Goal: Find specific page/section: Find specific page/section

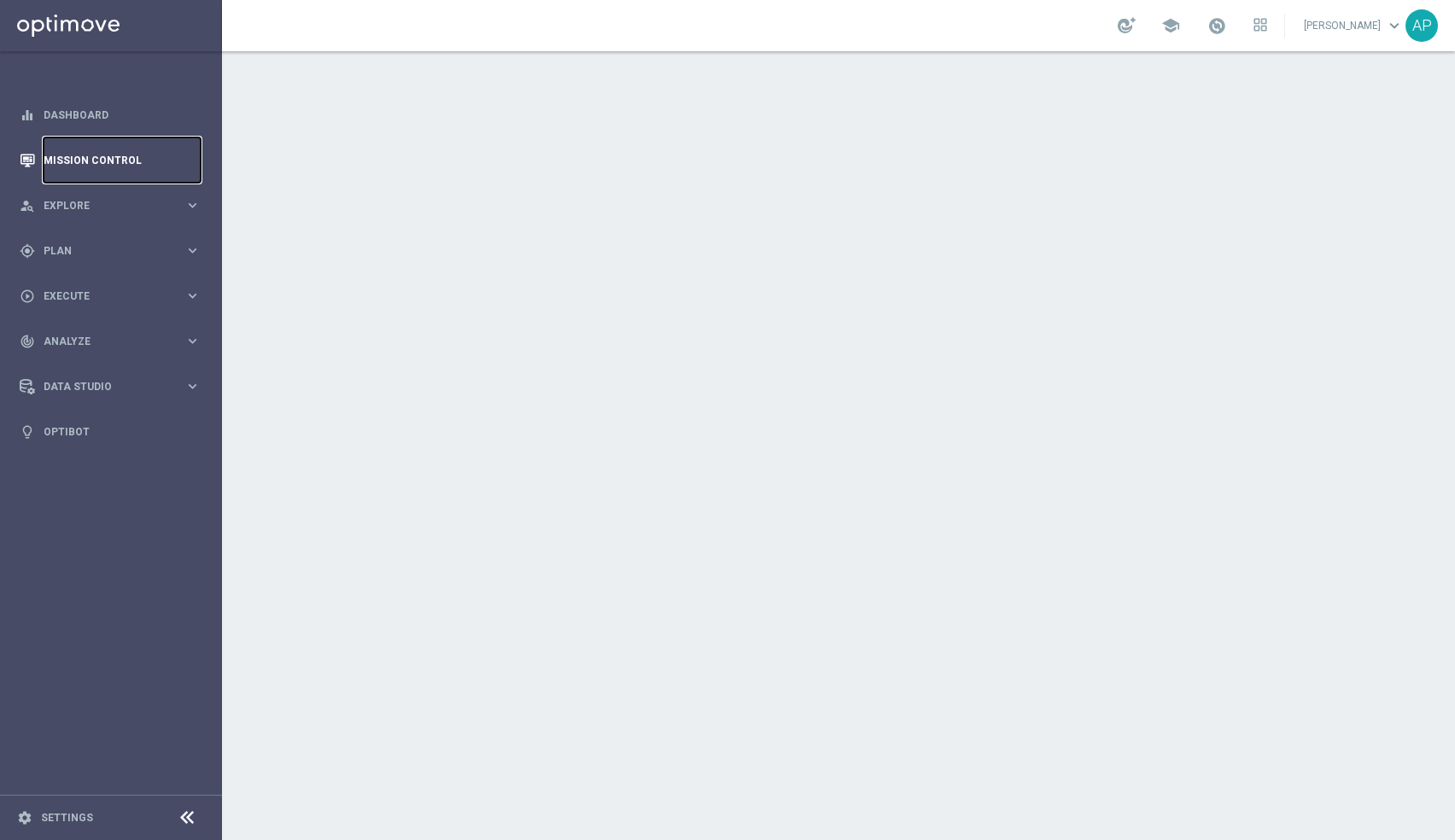
click at [131, 163] on link "Mission Control" at bounding box center [122, 159] width 158 height 45
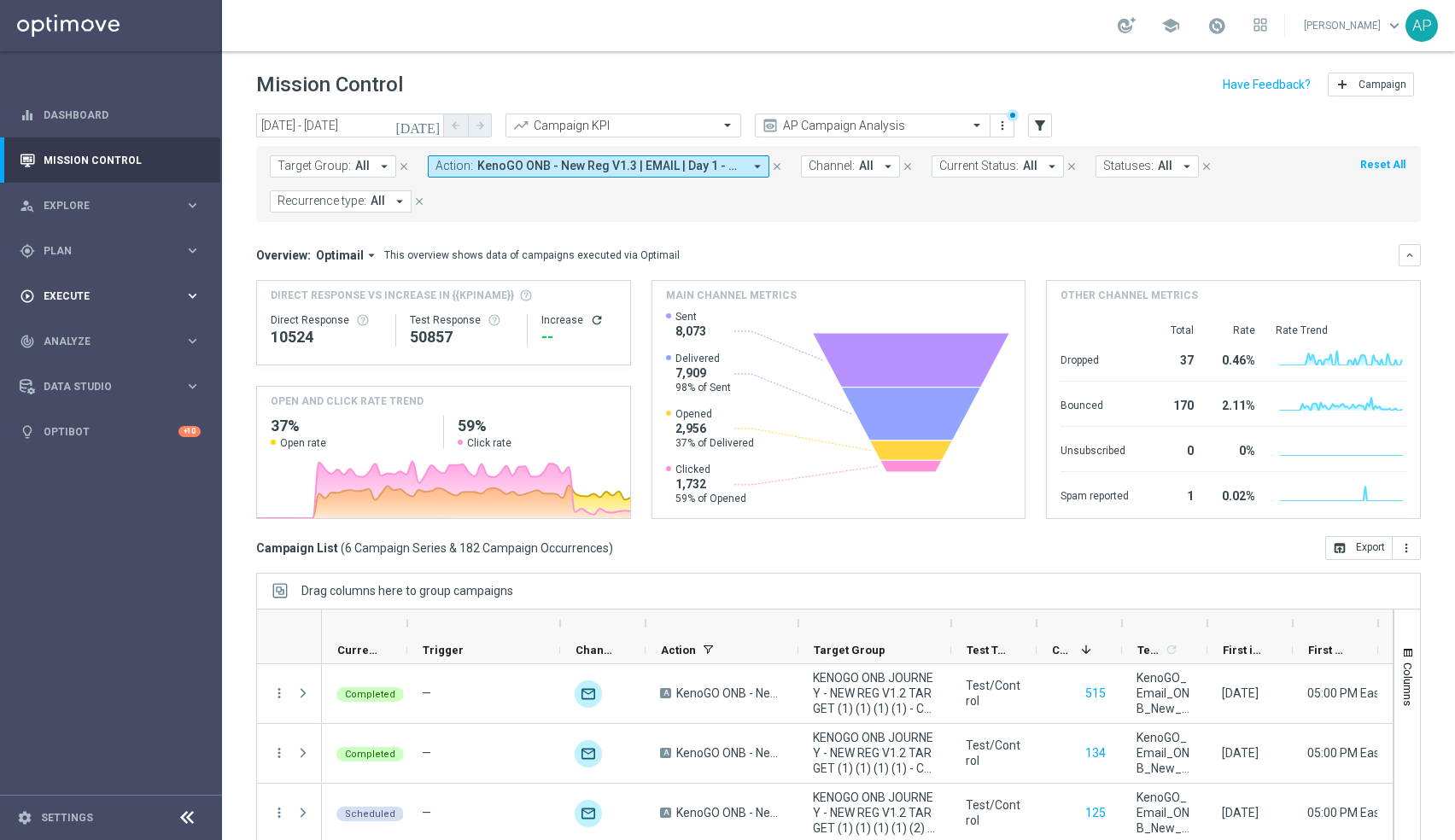
click at [100, 301] on div "play_circle_outline Execute" at bounding box center [102, 296] width 165 height 15
click at [92, 393] on span "Analyze" at bounding box center [115, 392] width 141 height 10
click at [100, 256] on div "gps_fixed Plan" at bounding box center [102, 251] width 165 height 15
click at [60, 381] on div "Streams" at bounding box center [132, 388] width 176 height 26
click at [60, 387] on link "Streams" at bounding box center [110, 388] width 133 height 13
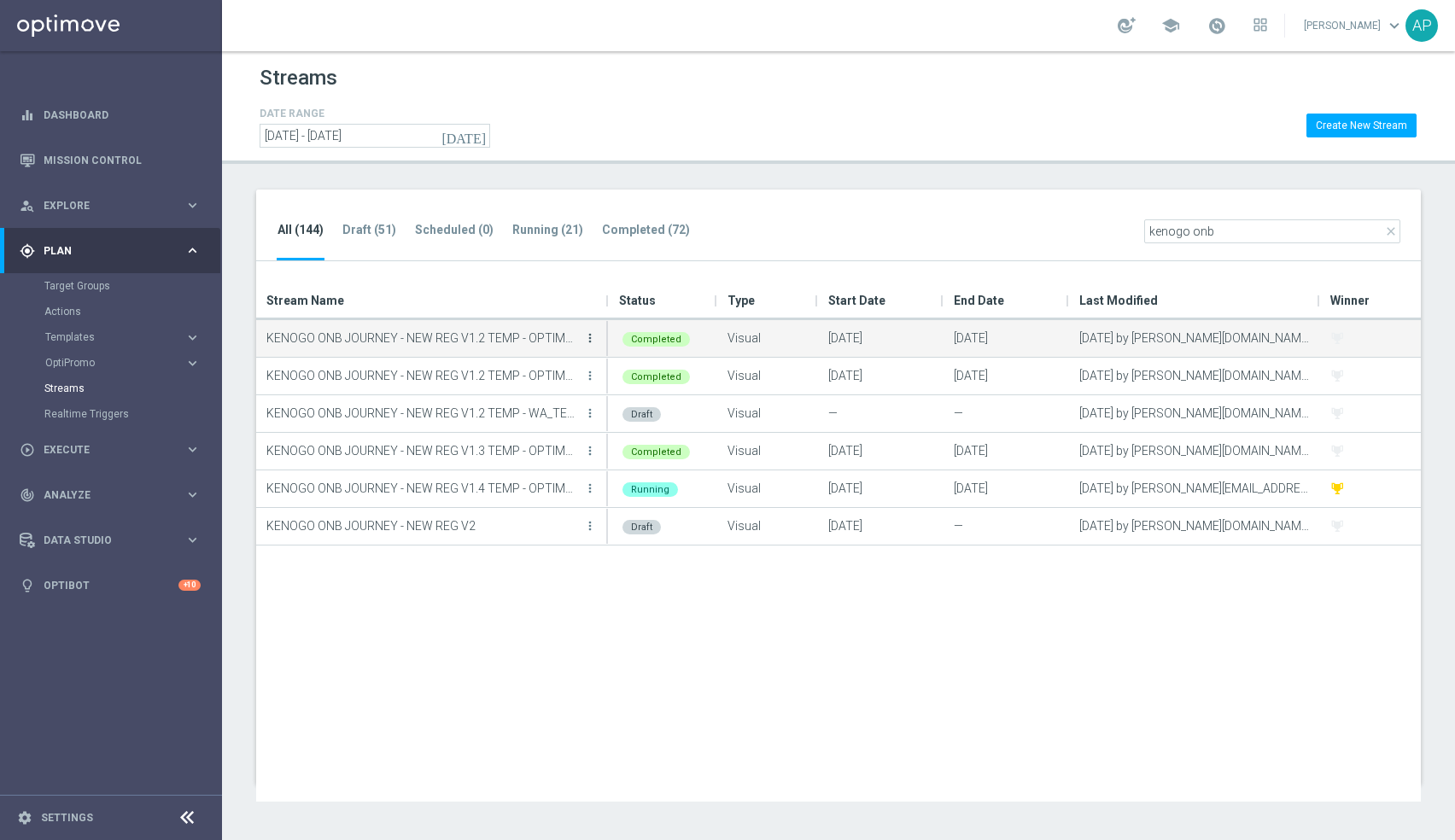
type input "kenogo onb"
click at [593, 338] on icon "more_vert" at bounding box center [590, 338] width 13 height 13
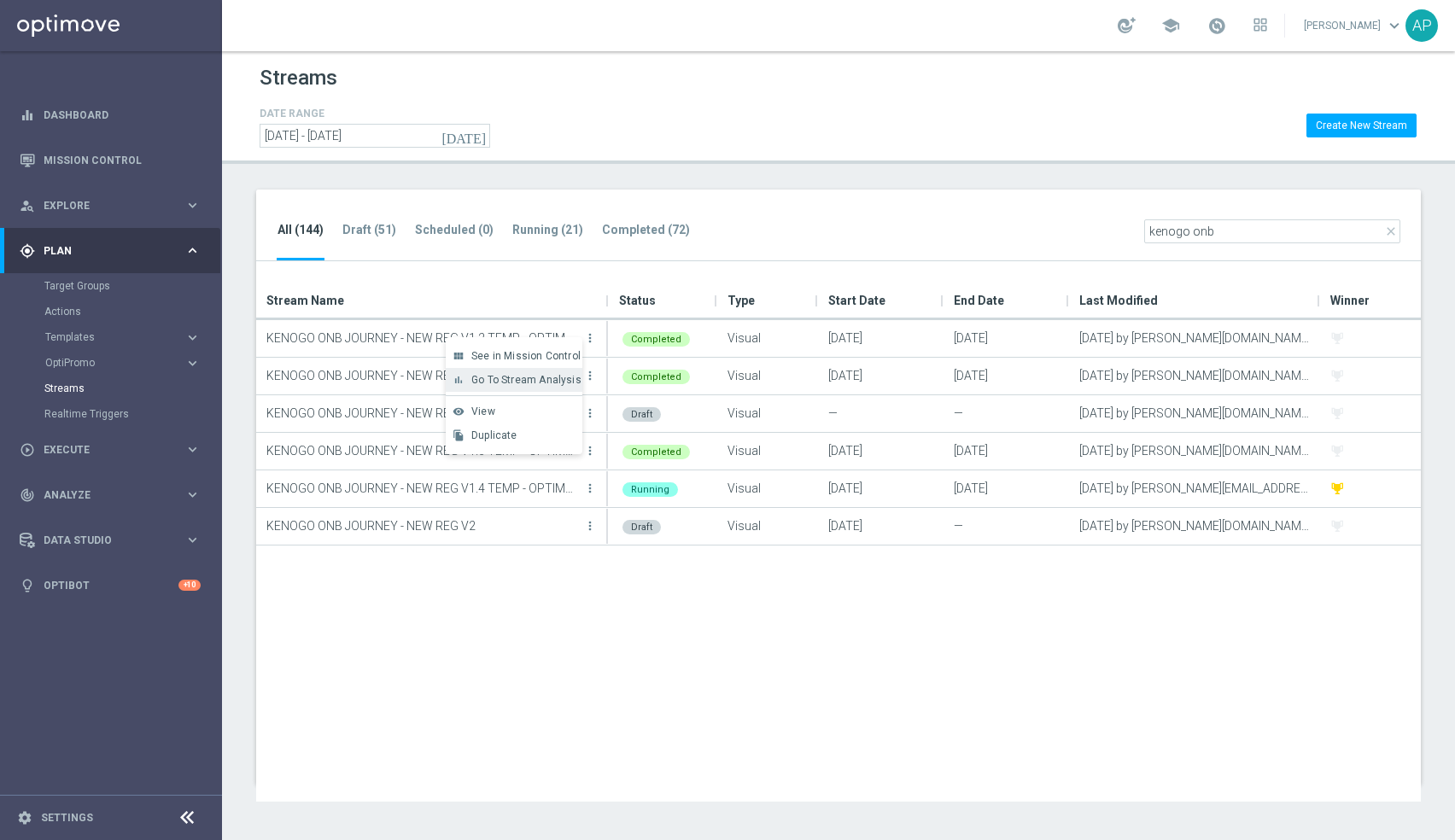
click at [524, 377] on span "Go To Stream Analysis" at bounding box center [526, 380] width 110 height 12
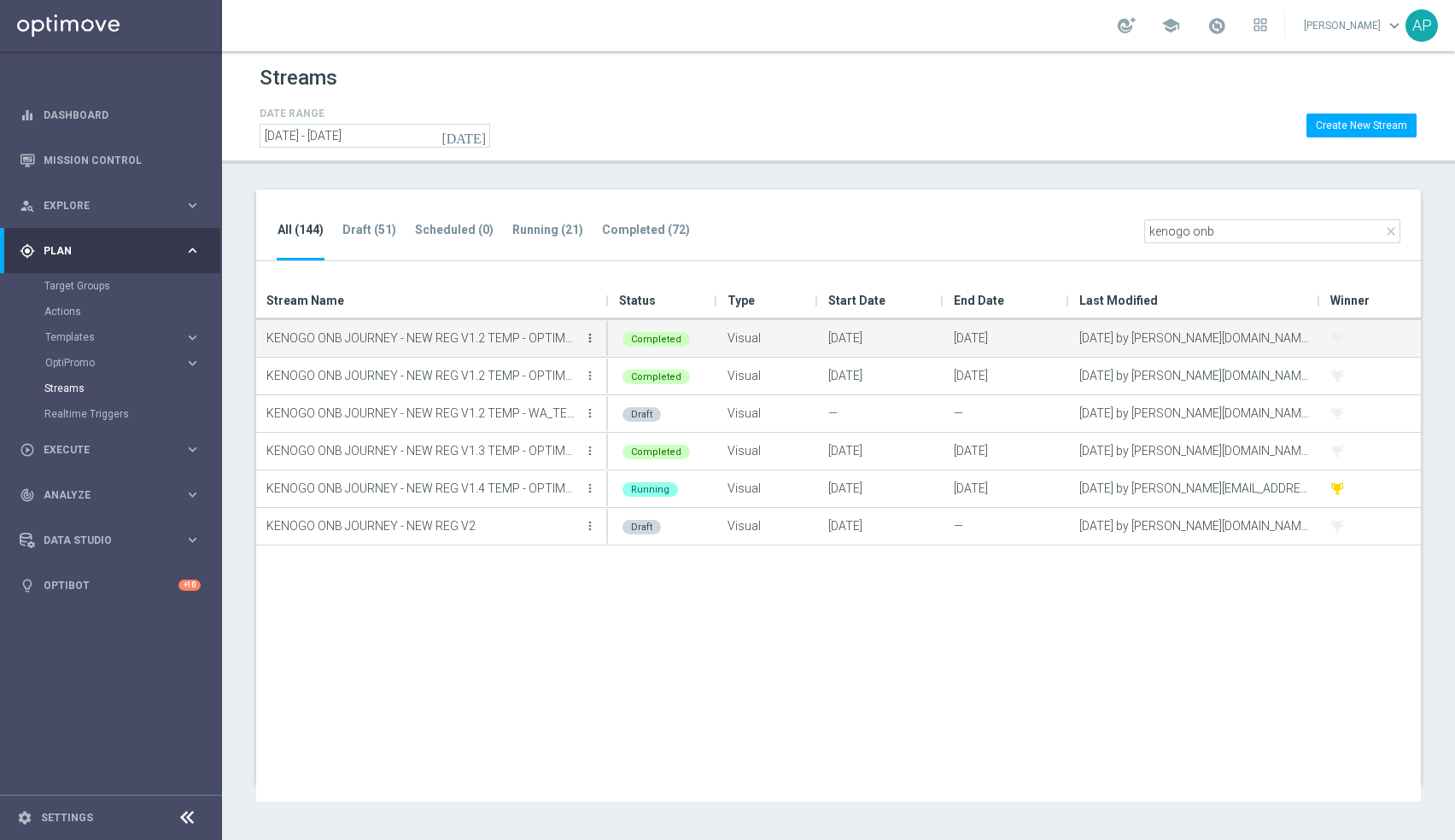
click at [594, 336] on icon "more_vert" at bounding box center [590, 338] width 13 height 13
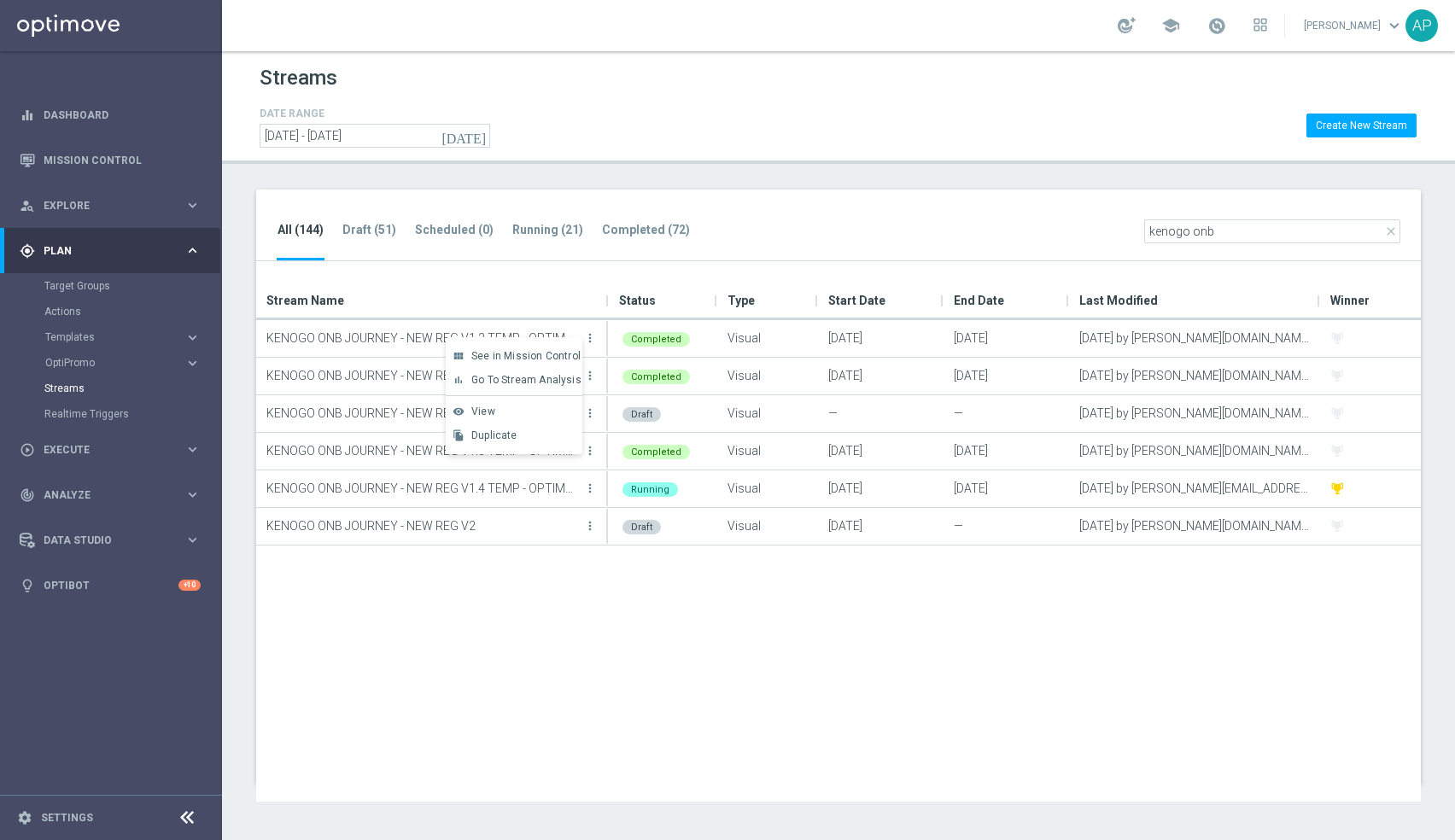
click at [851, 225] on div "All (144) Draft (51) Scheduled (0) Running (21) Completed (72) close kenogo onb" at bounding box center [838, 225] width 1165 height 73
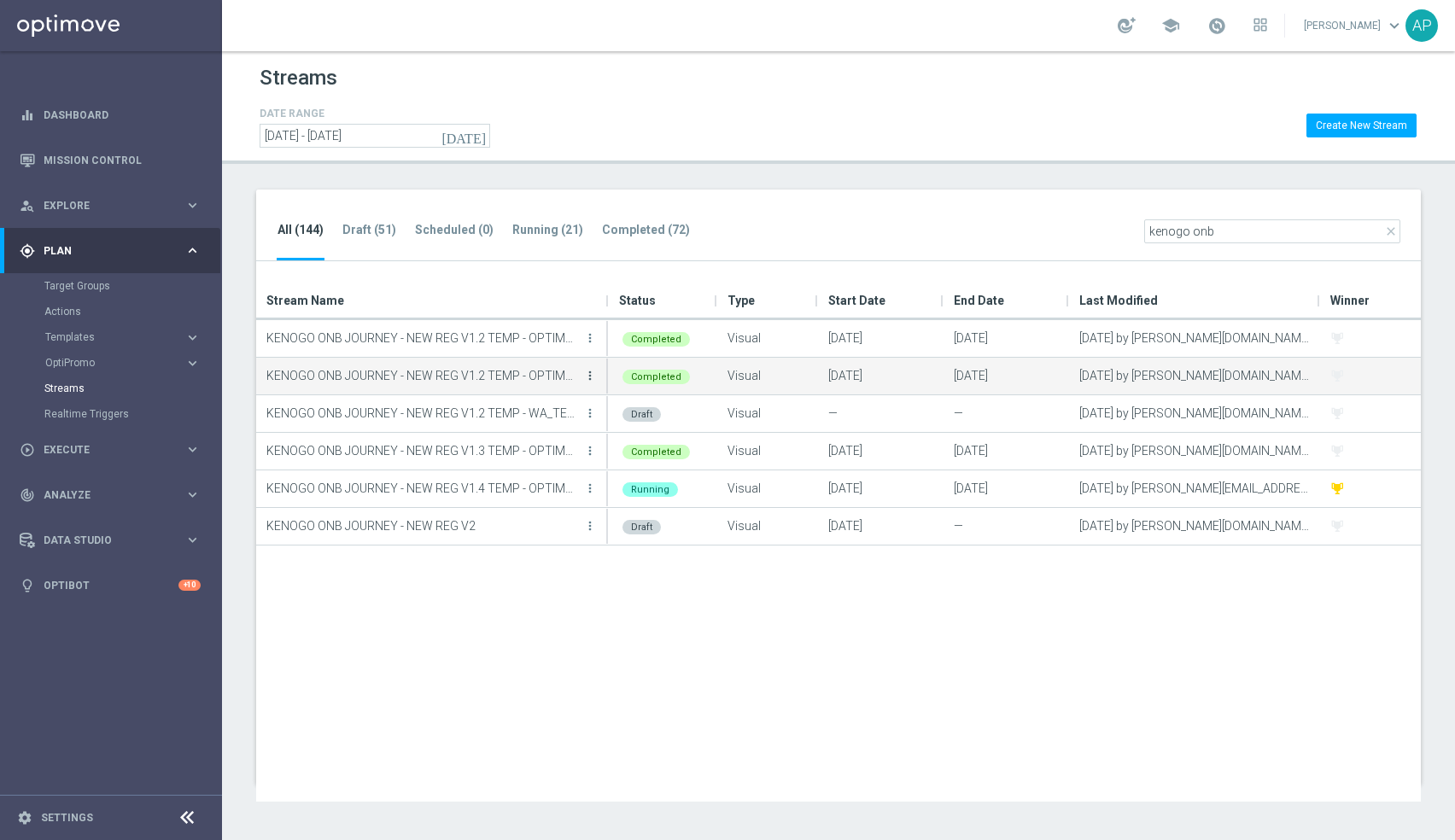
click at [592, 372] on icon "more_vert" at bounding box center [590, 375] width 13 height 13
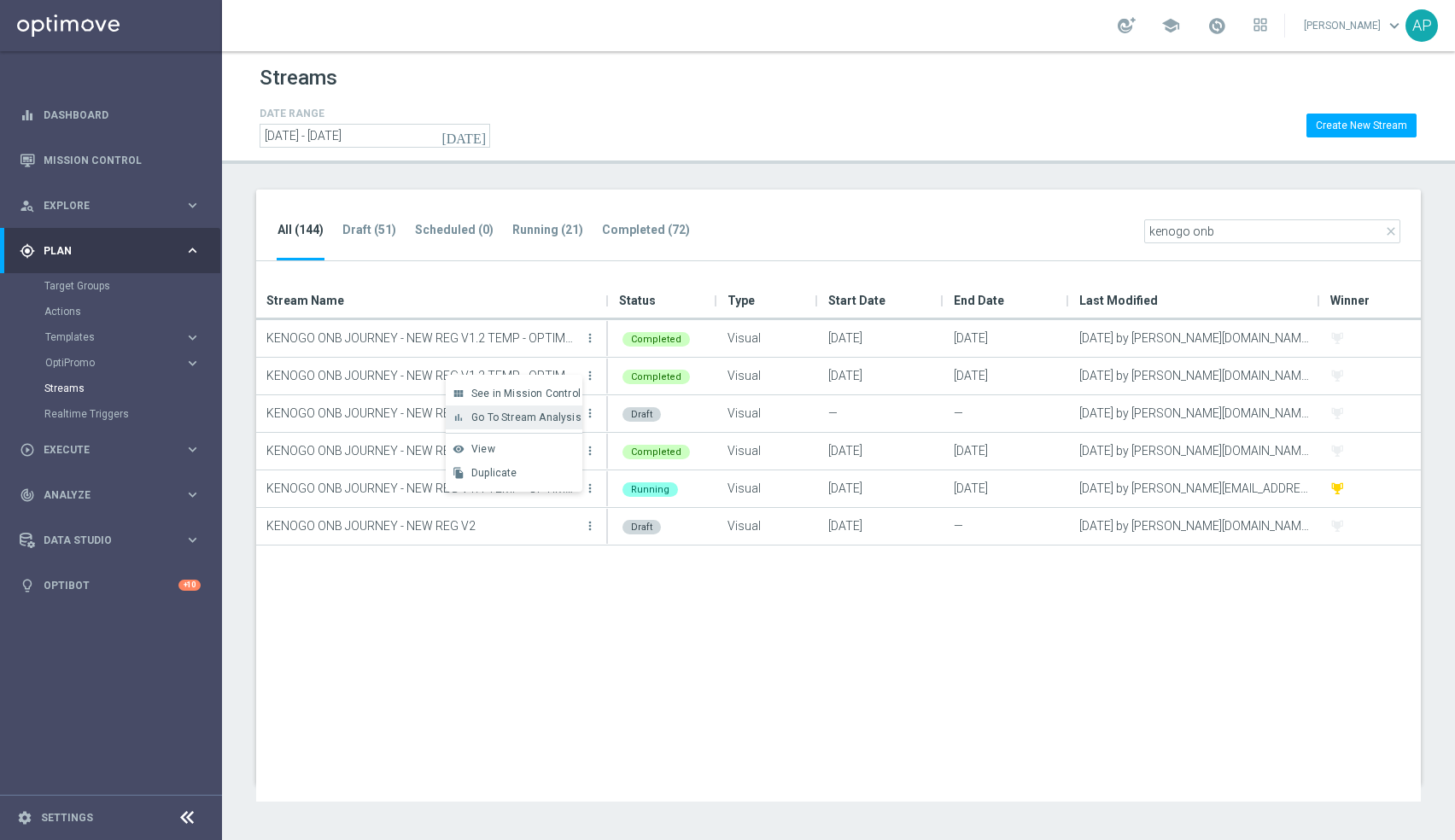
click at [542, 415] on span "Go To Stream Analysis" at bounding box center [526, 417] width 110 height 12
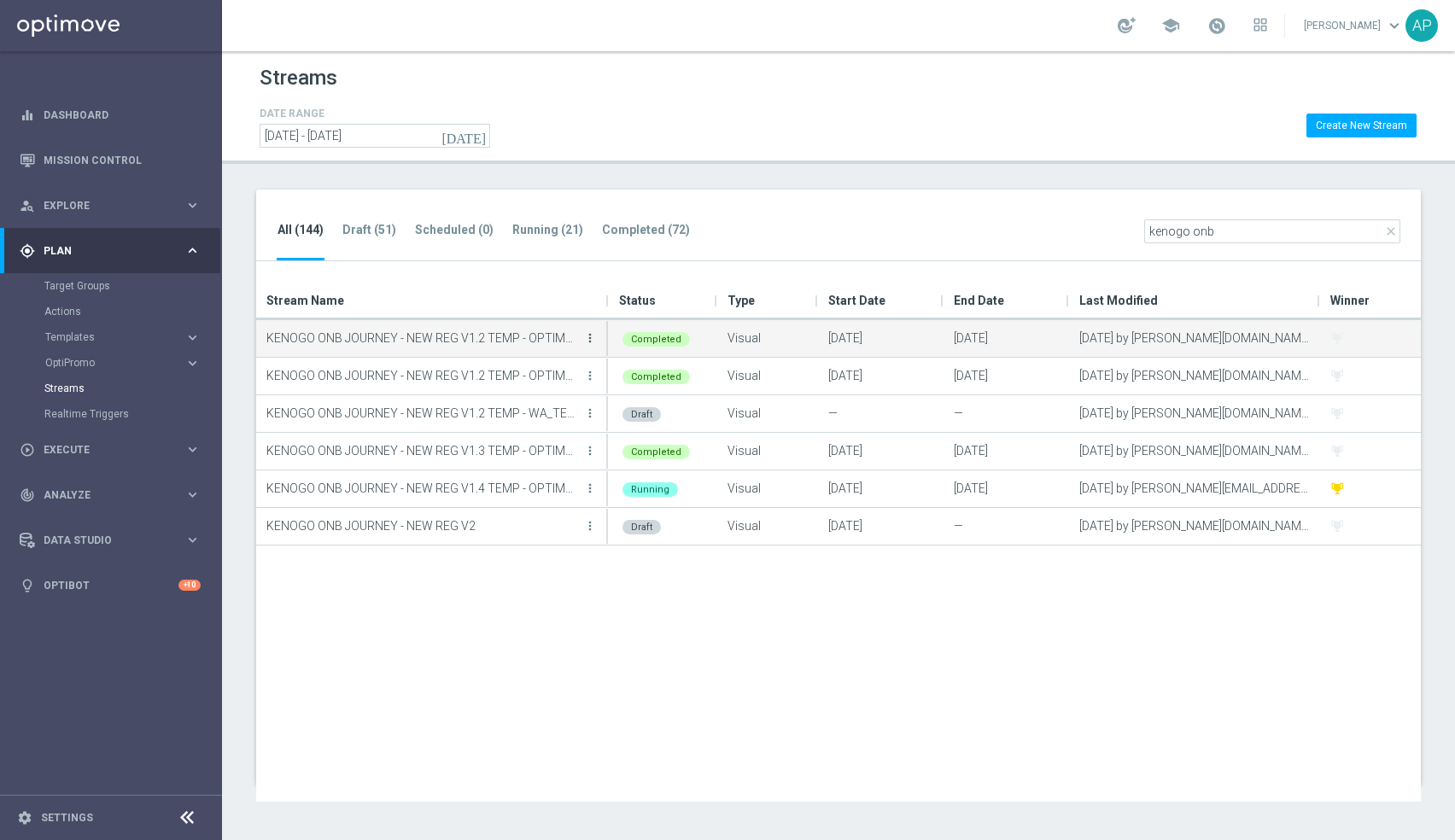
click at [593, 343] on icon "more_vert" at bounding box center [590, 338] width 13 height 13
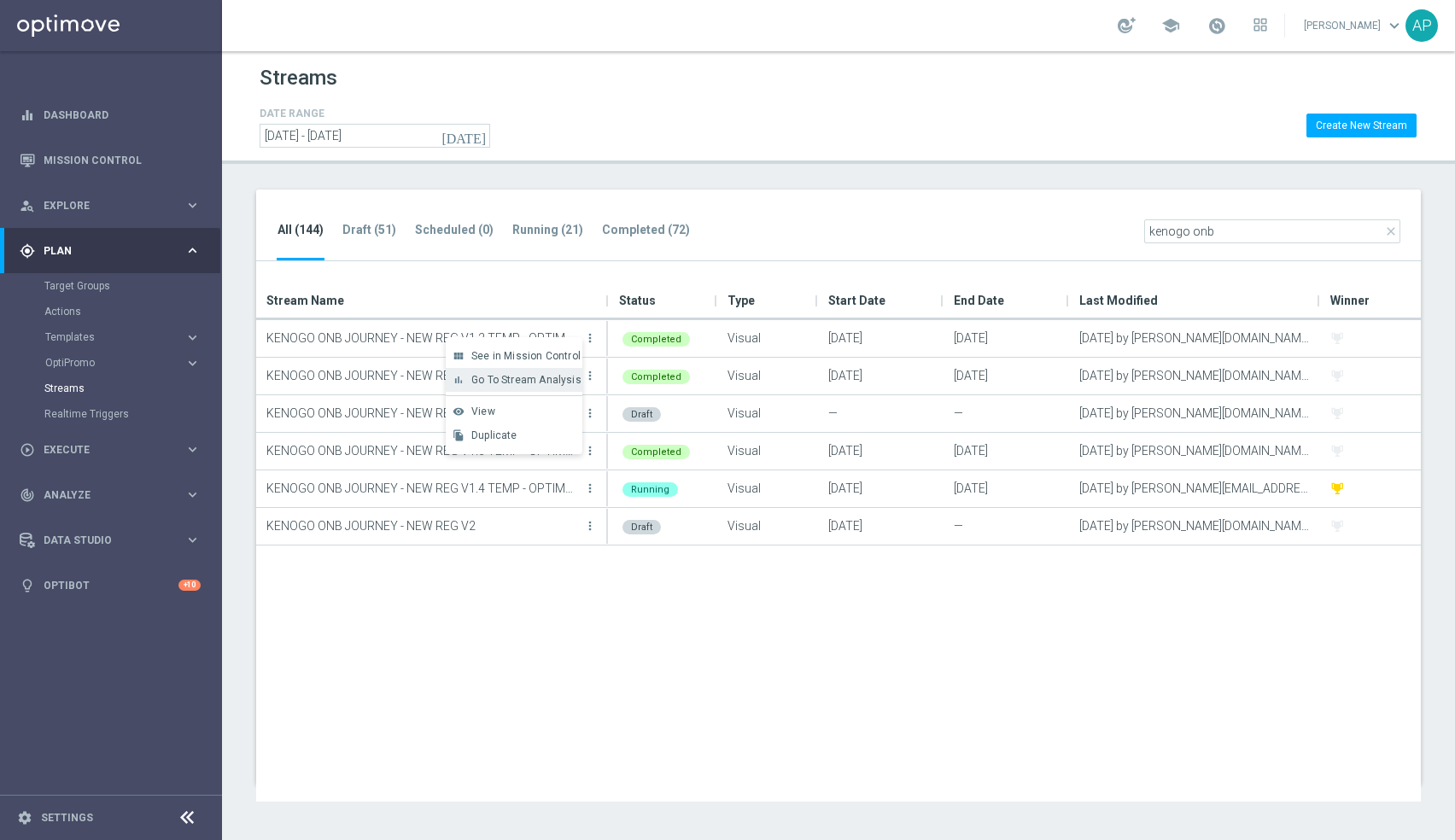
click at [535, 383] on span "Go To Stream Analysis" at bounding box center [526, 380] width 110 height 12
click at [482, 133] on icon "[DATE]" at bounding box center [464, 136] width 46 height 15
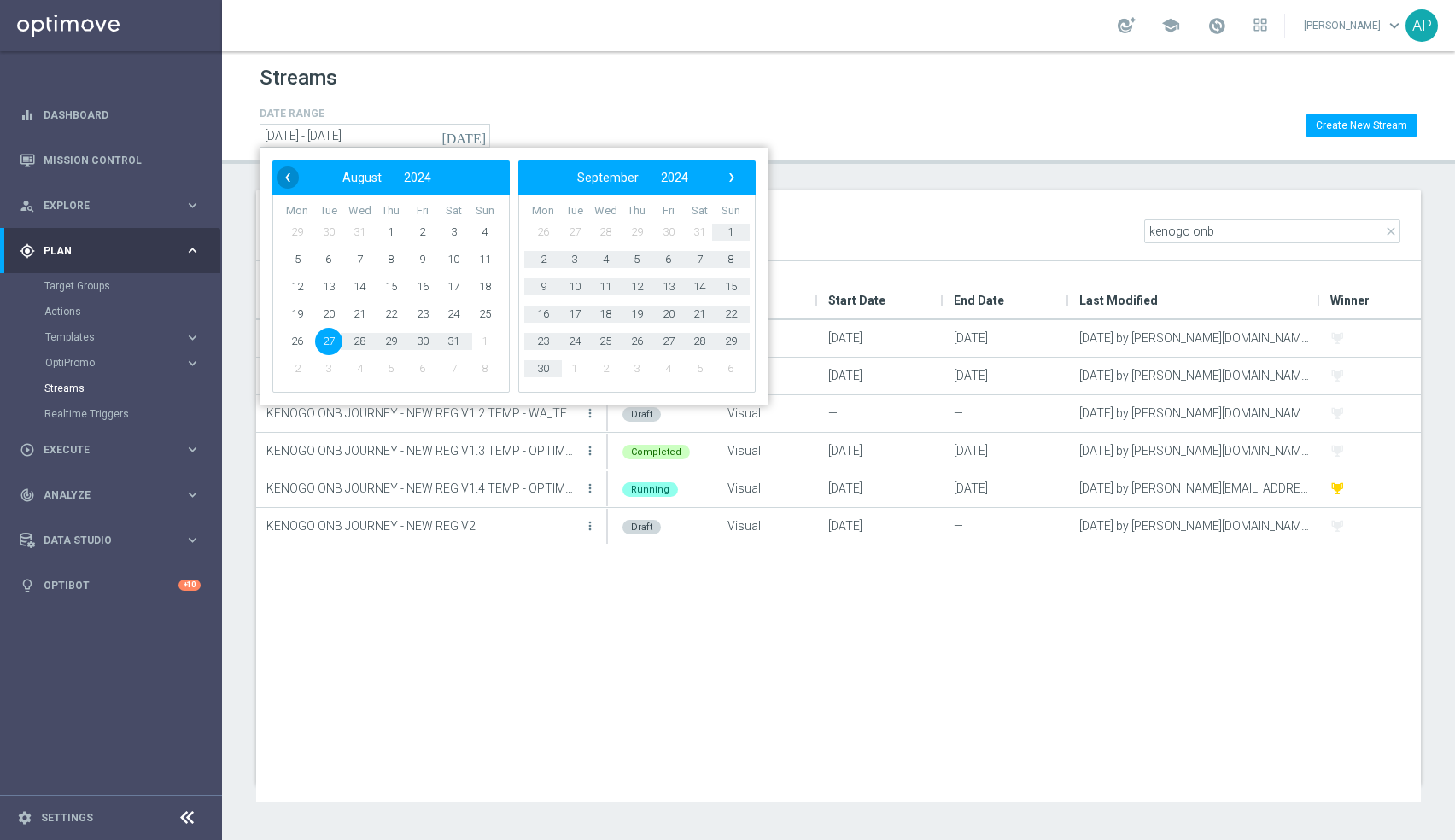
click at [293, 176] on span "‹" at bounding box center [287, 177] width 22 height 22
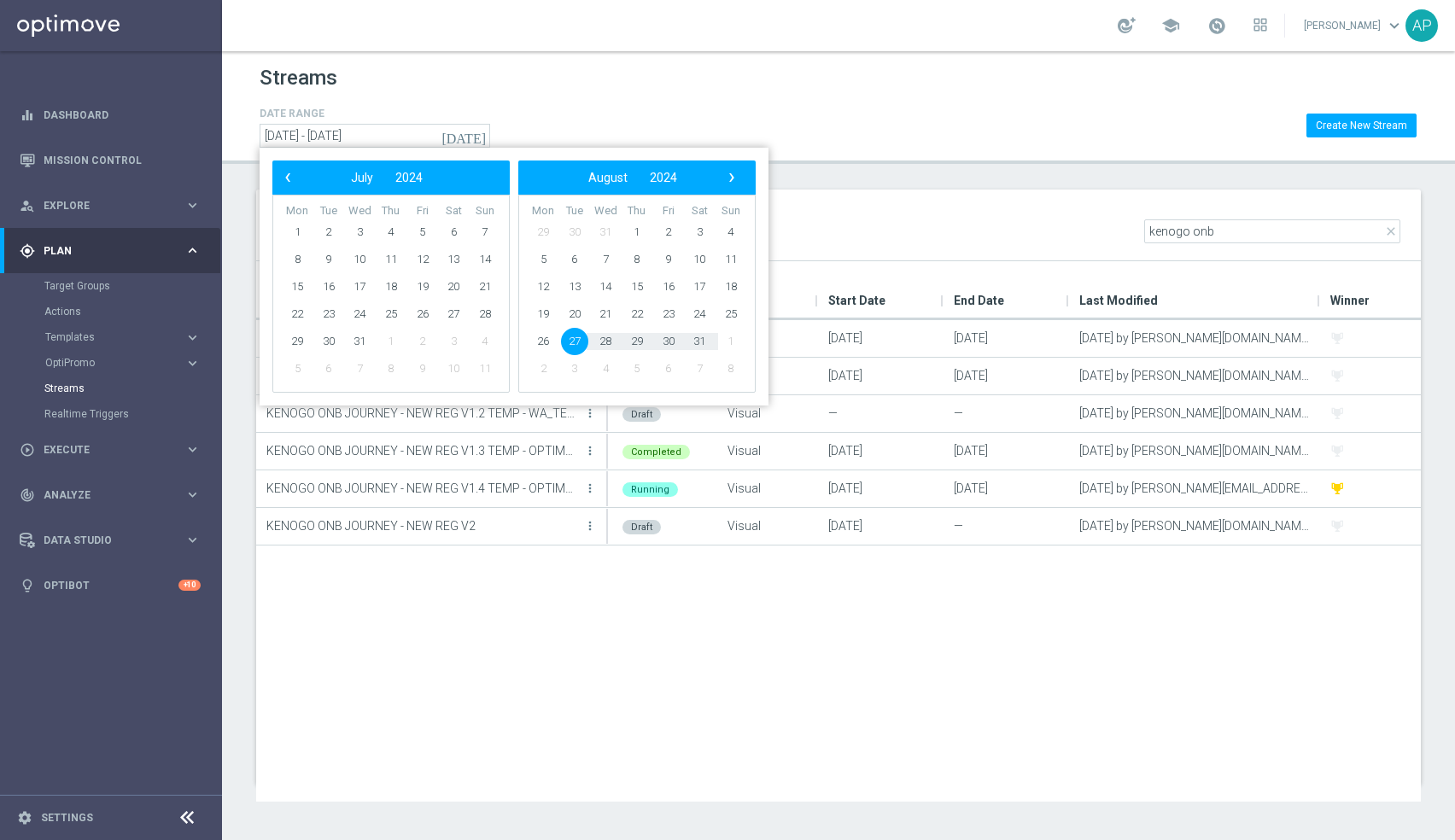
click at [293, 176] on span "‹" at bounding box center [287, 177] width 22 height 22
click at [286, 181] on span "‹" at bounding box center [287, 177] width 22 height 22
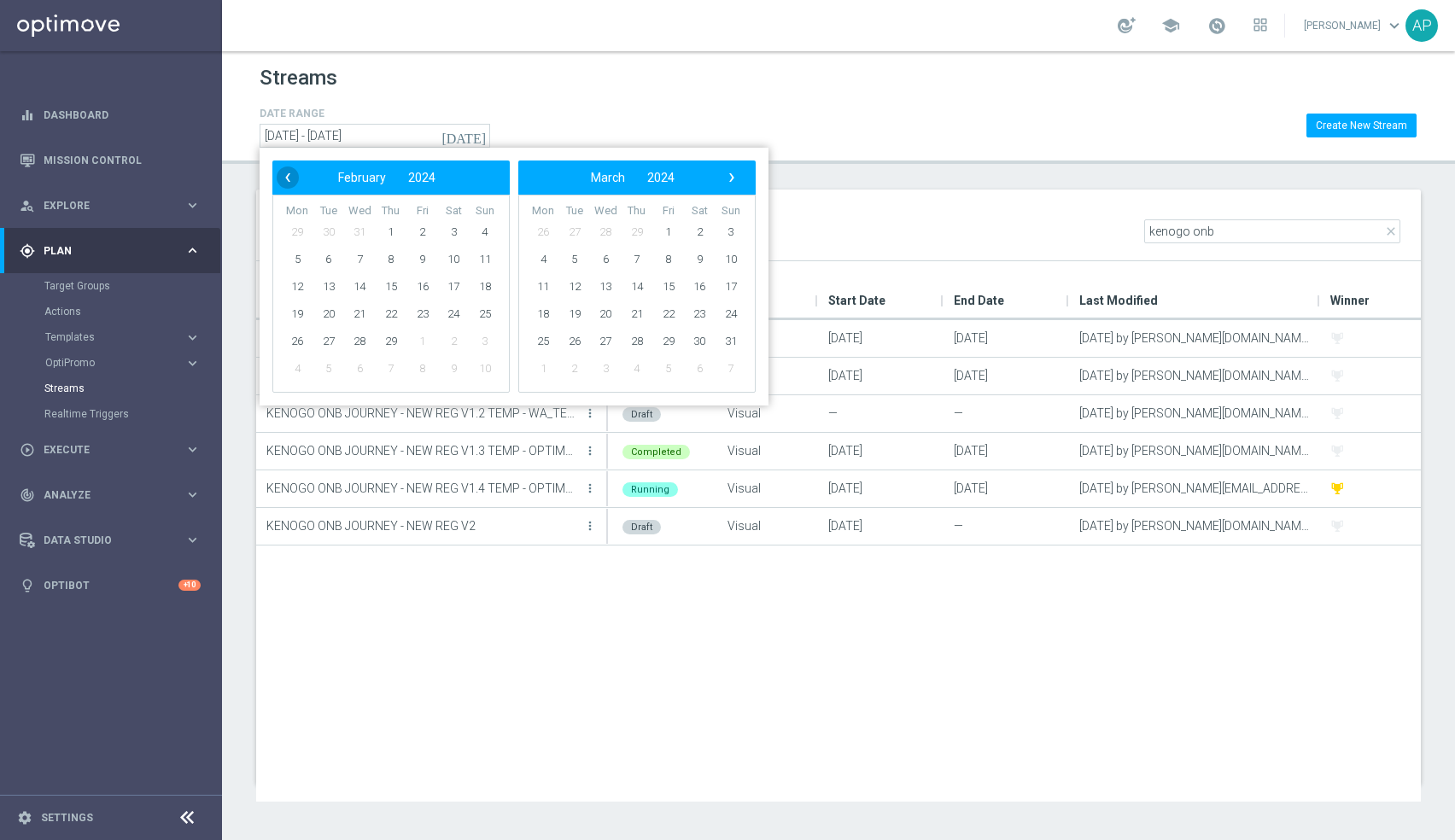
click at [285, 174] on span "‹" at bounding box center [287, 177] width 22 height 22
click at [303, 228] on span "1" at bounding box center [297, 232] width 28 height 28
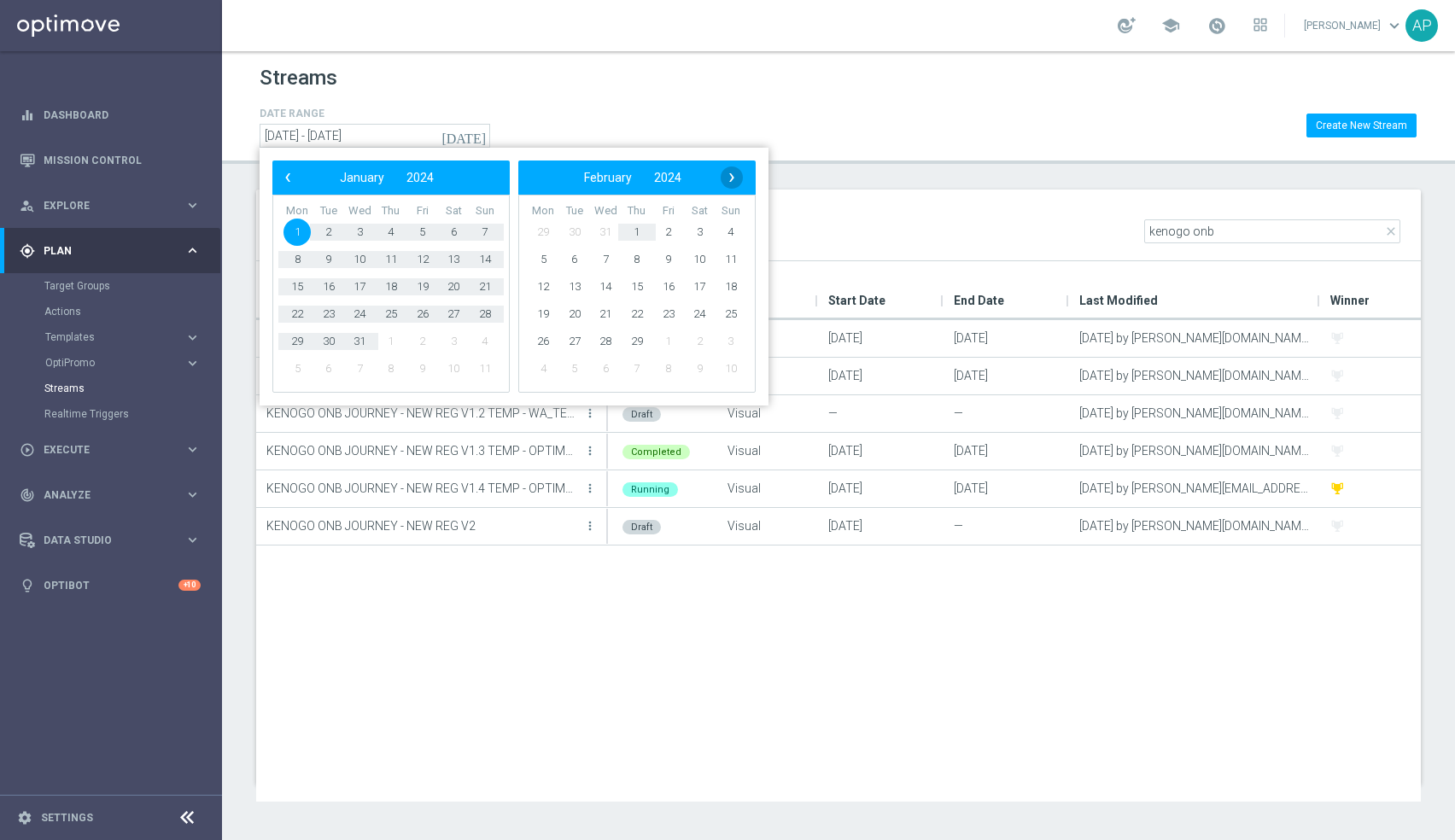
click at [735, 178] on span "›" at bounding box center [731, 177] width 22 height 22
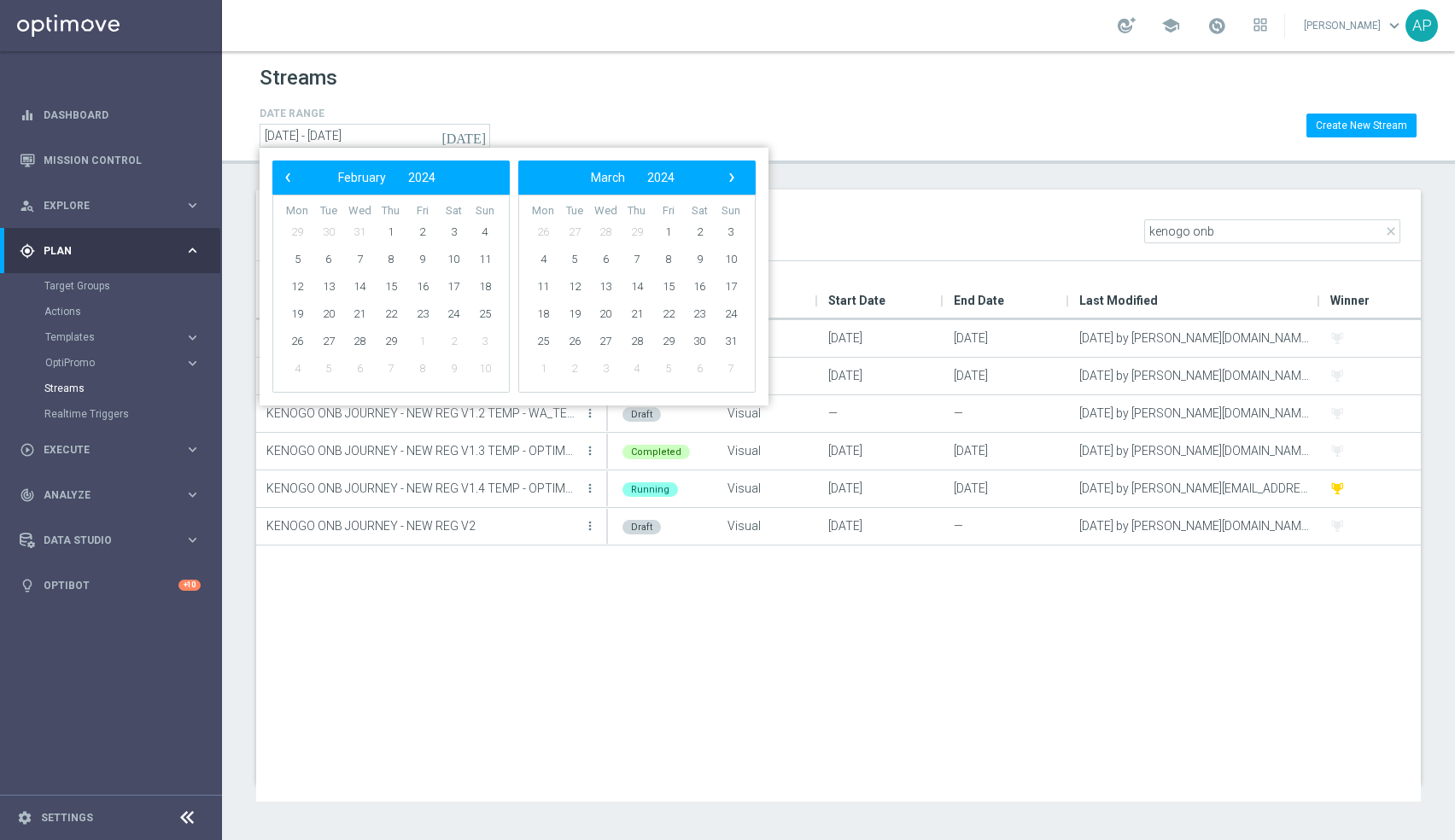
click at [735, 178] on span "›" at bounding box center [731, 177] width 22 height 22
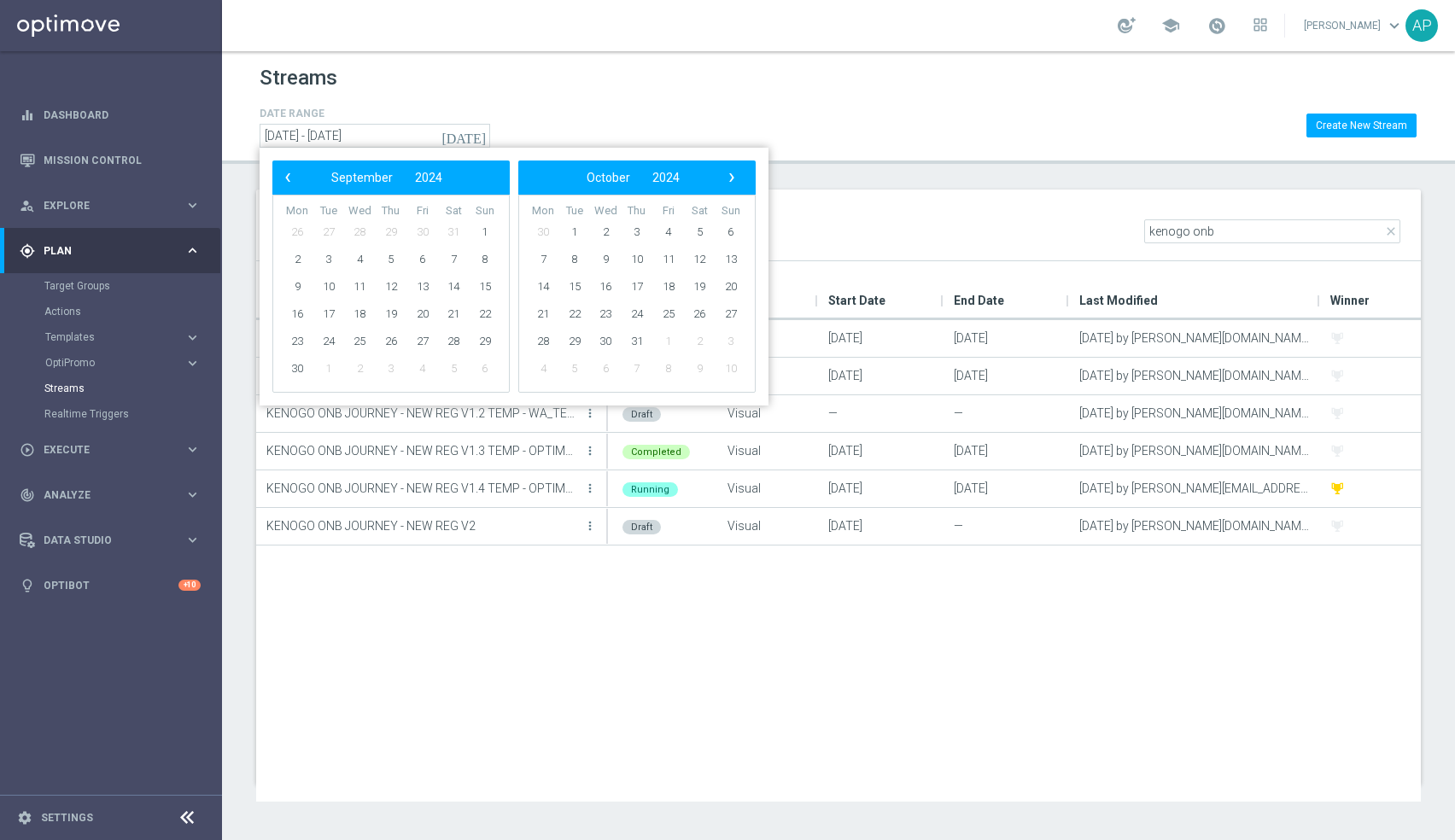
click at [735, 178] on span "›" at bounding box center [731, 177] width 22 height 22
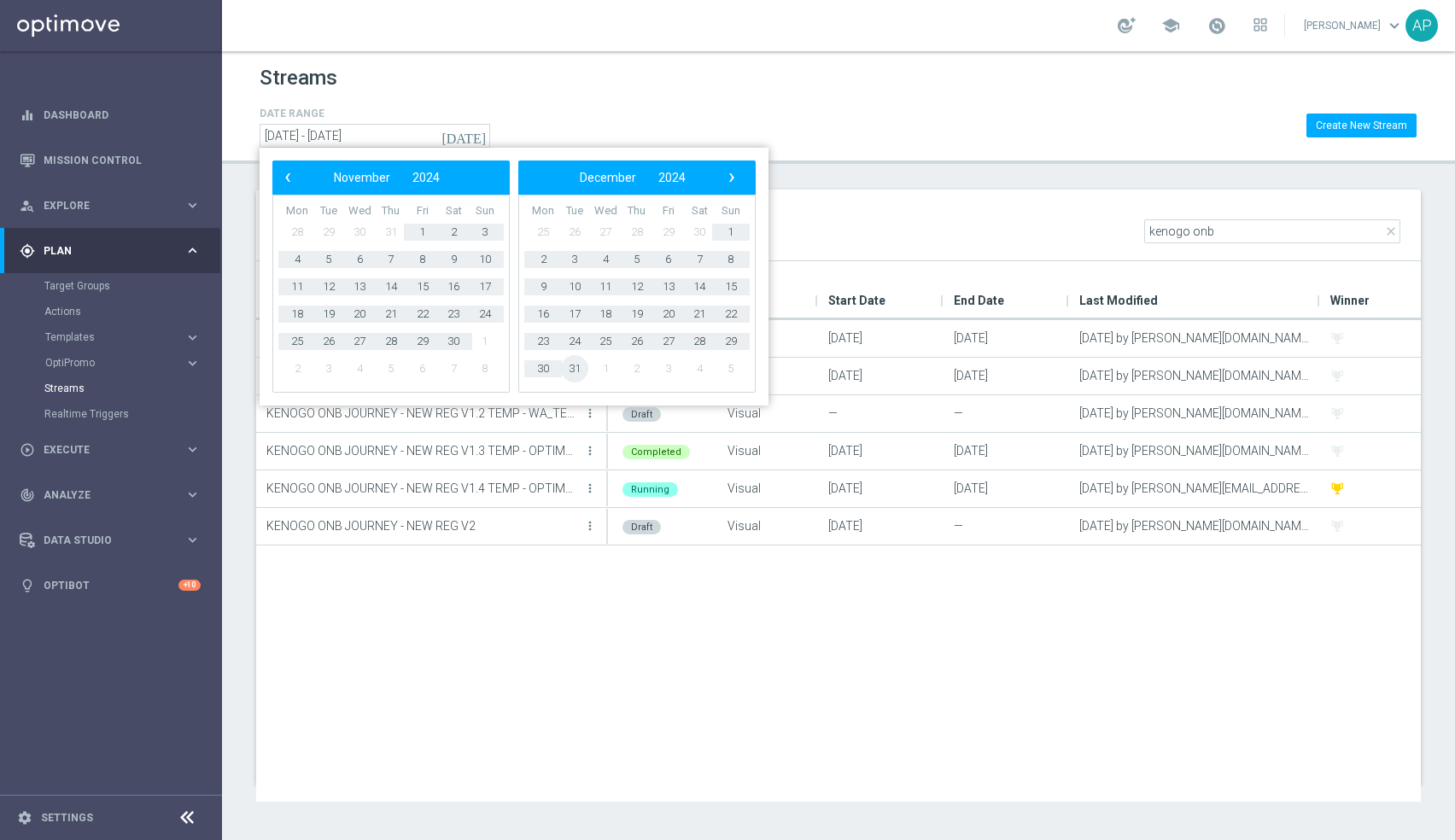
click at [581, 367] on span "31" at bounding box center [574, 368] width 28 height 28
type input "01 Jan 2024 - 31 Dec 2024"
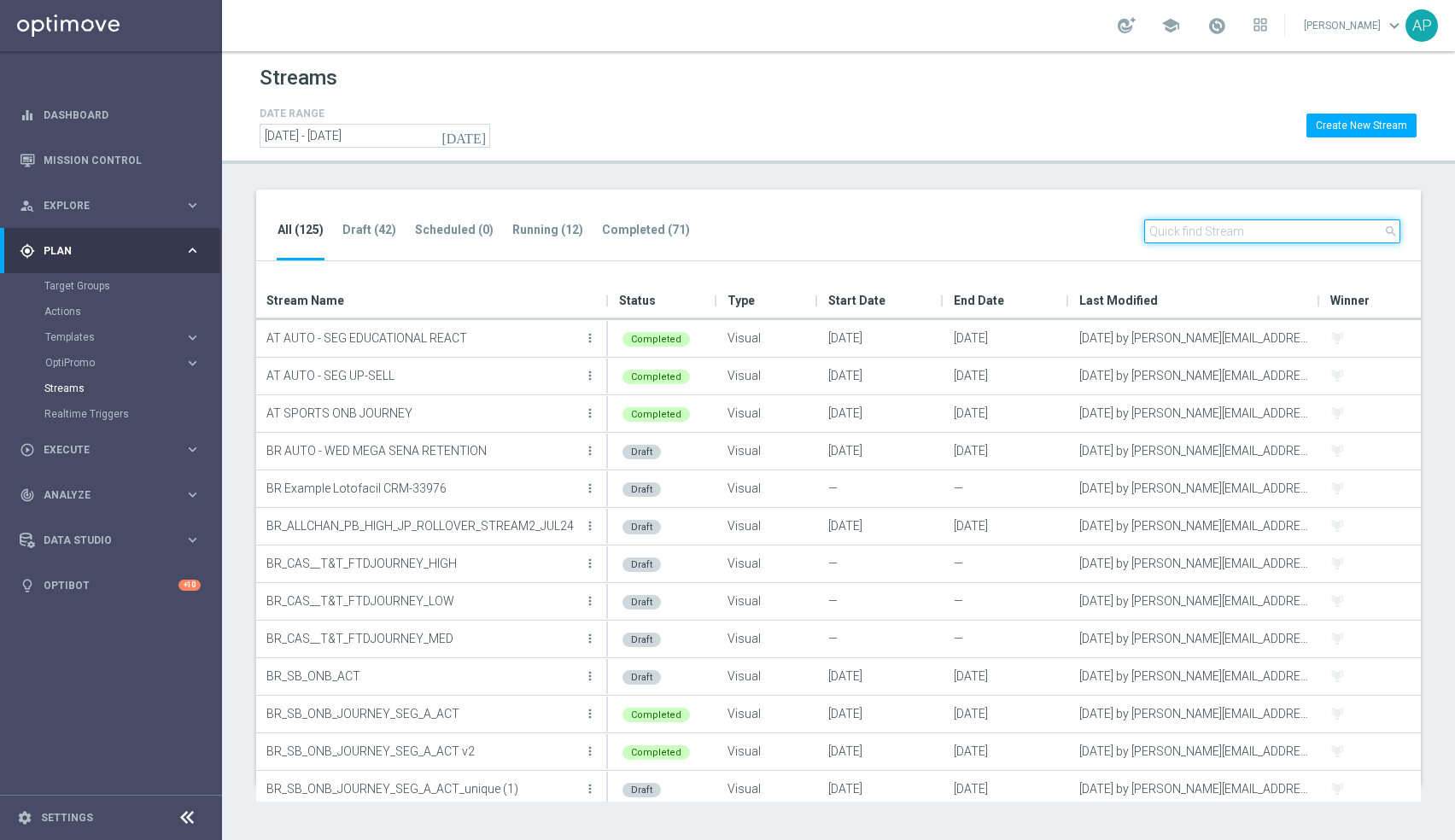
click at [1169, 229] on input "text" at bounding box center [1272, 231] width 256 height 24
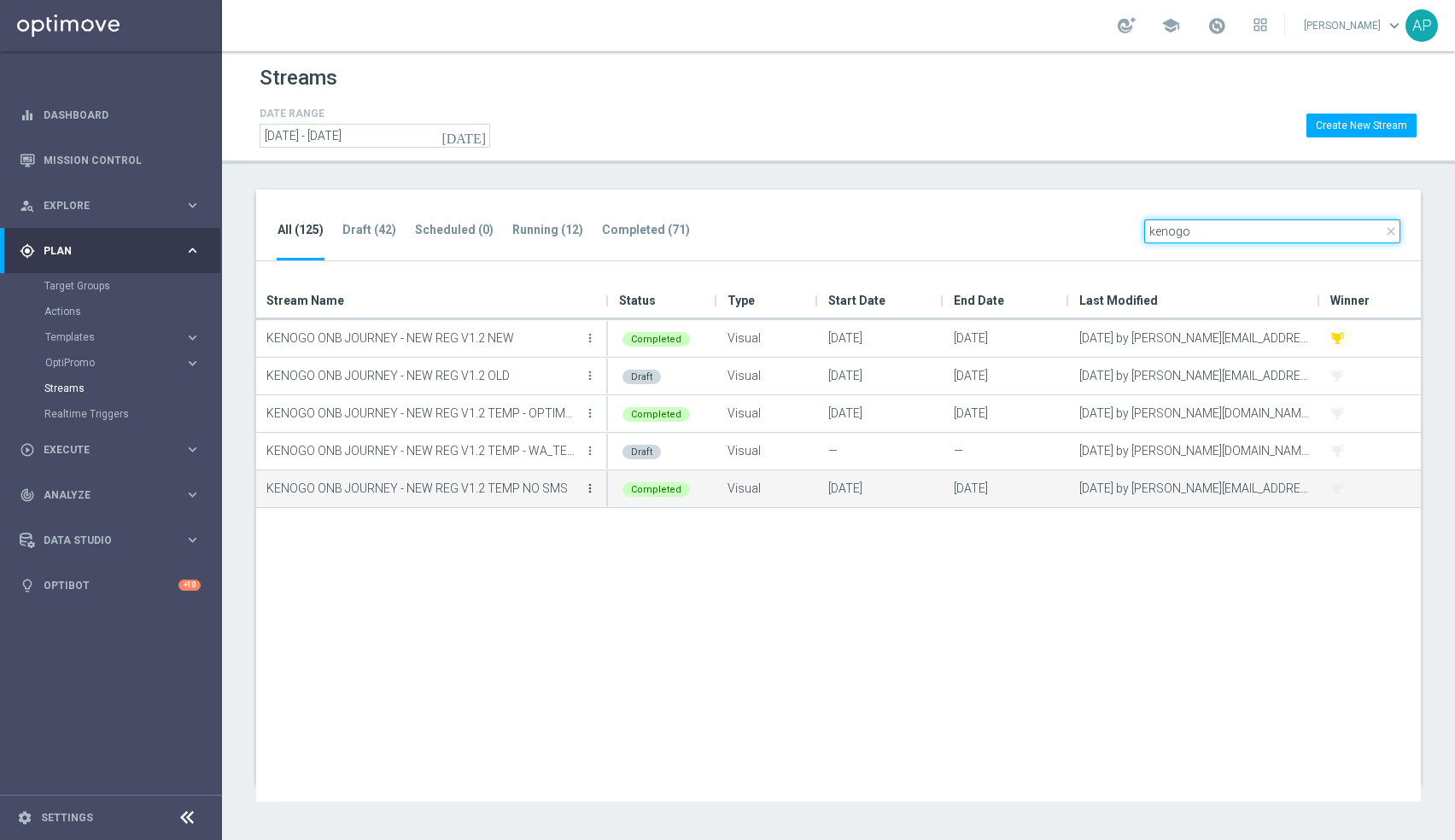
type input "kenogo"
click at [594, 489] on icon "more_vert" at bounding box center [590, 488] width 13 height 13
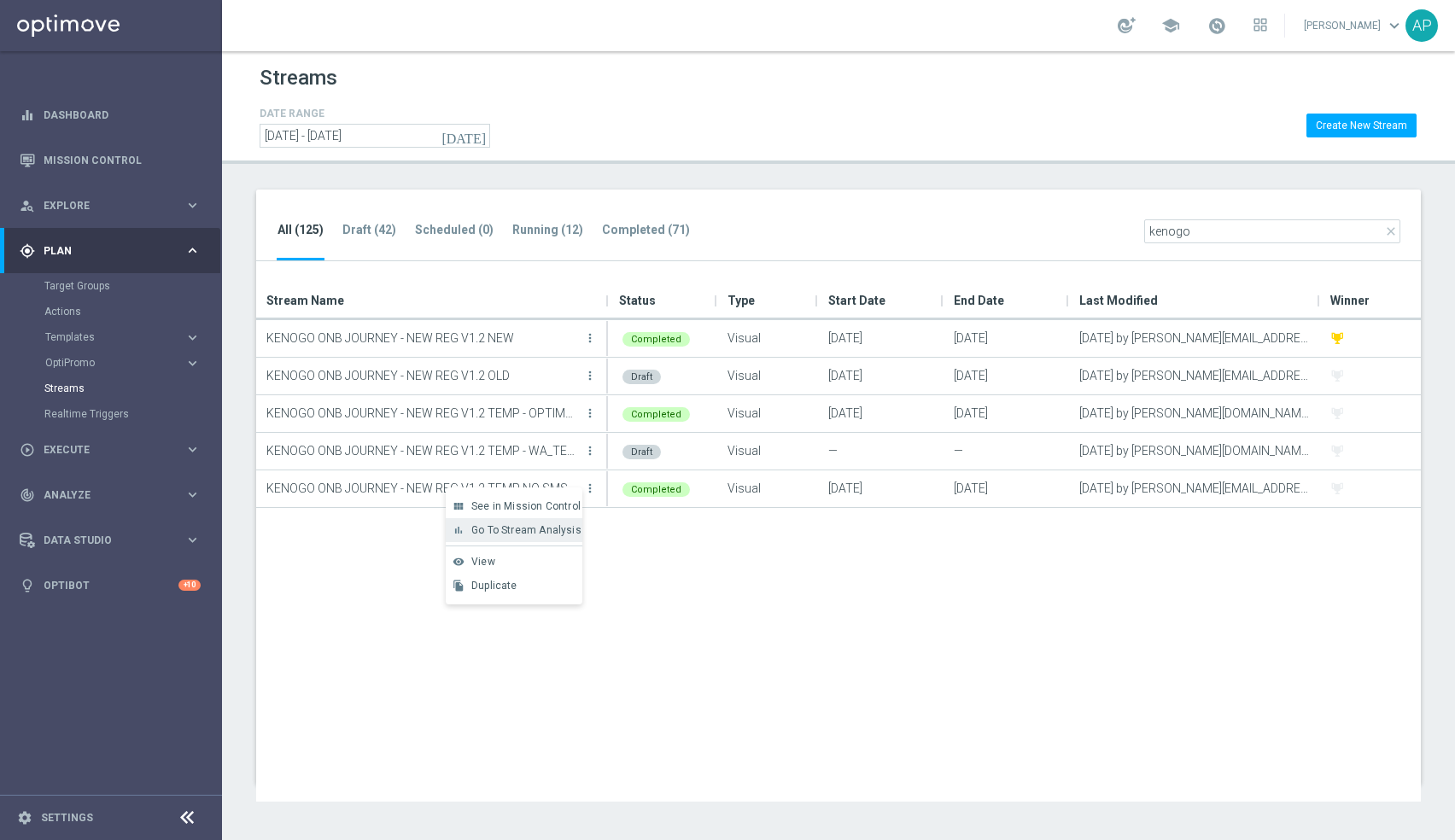
click at [552, 525] on span "Go To Stream Analysis" at bounding box center [526, 530] width 110 height 12
click at [477, 136] on icon "[DATE]" at bounding box center [464, 136] width 46 height 15
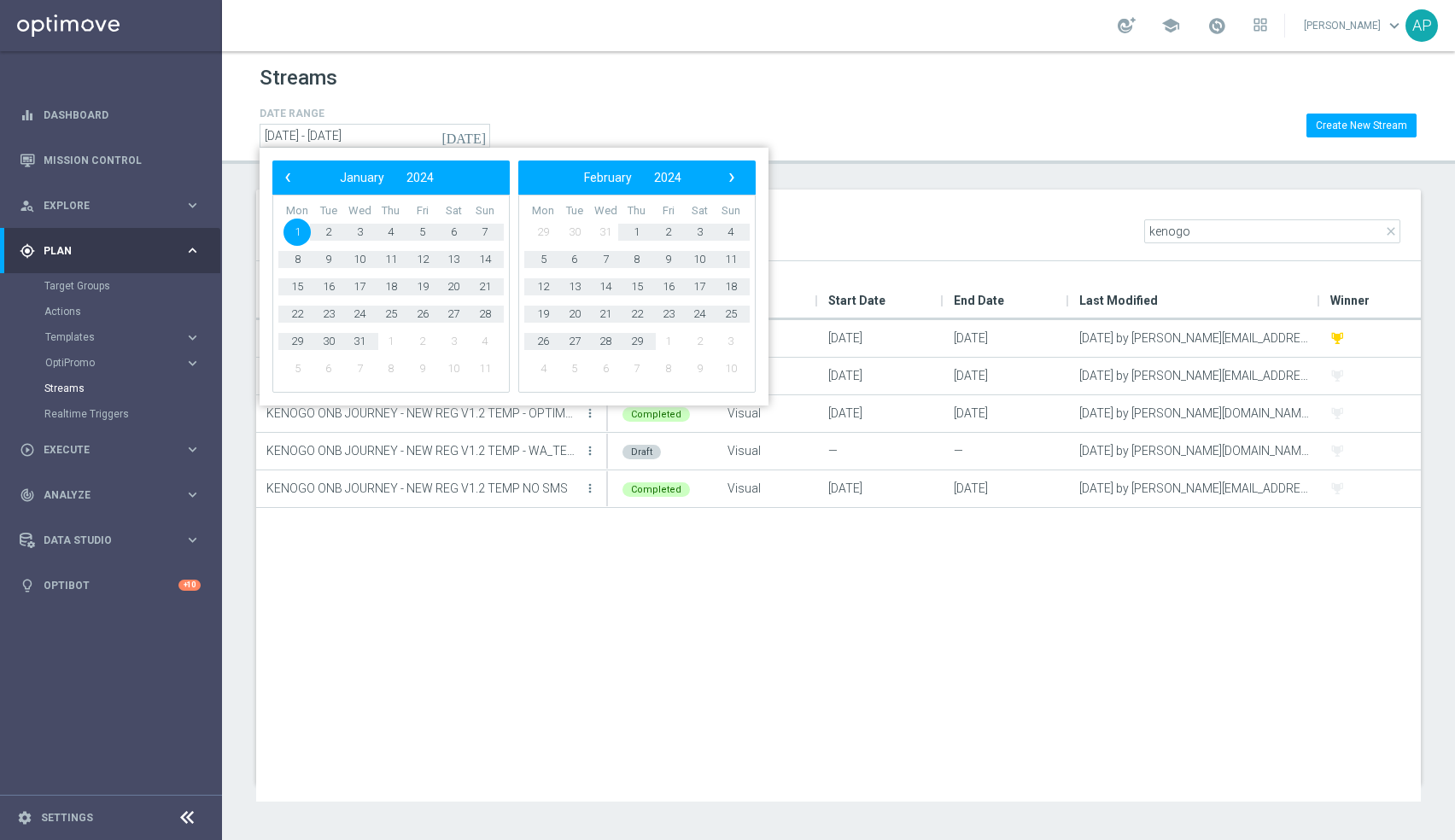
click at [304, 225] on span "1" at bounding box center [297, 232] width 28 height 28
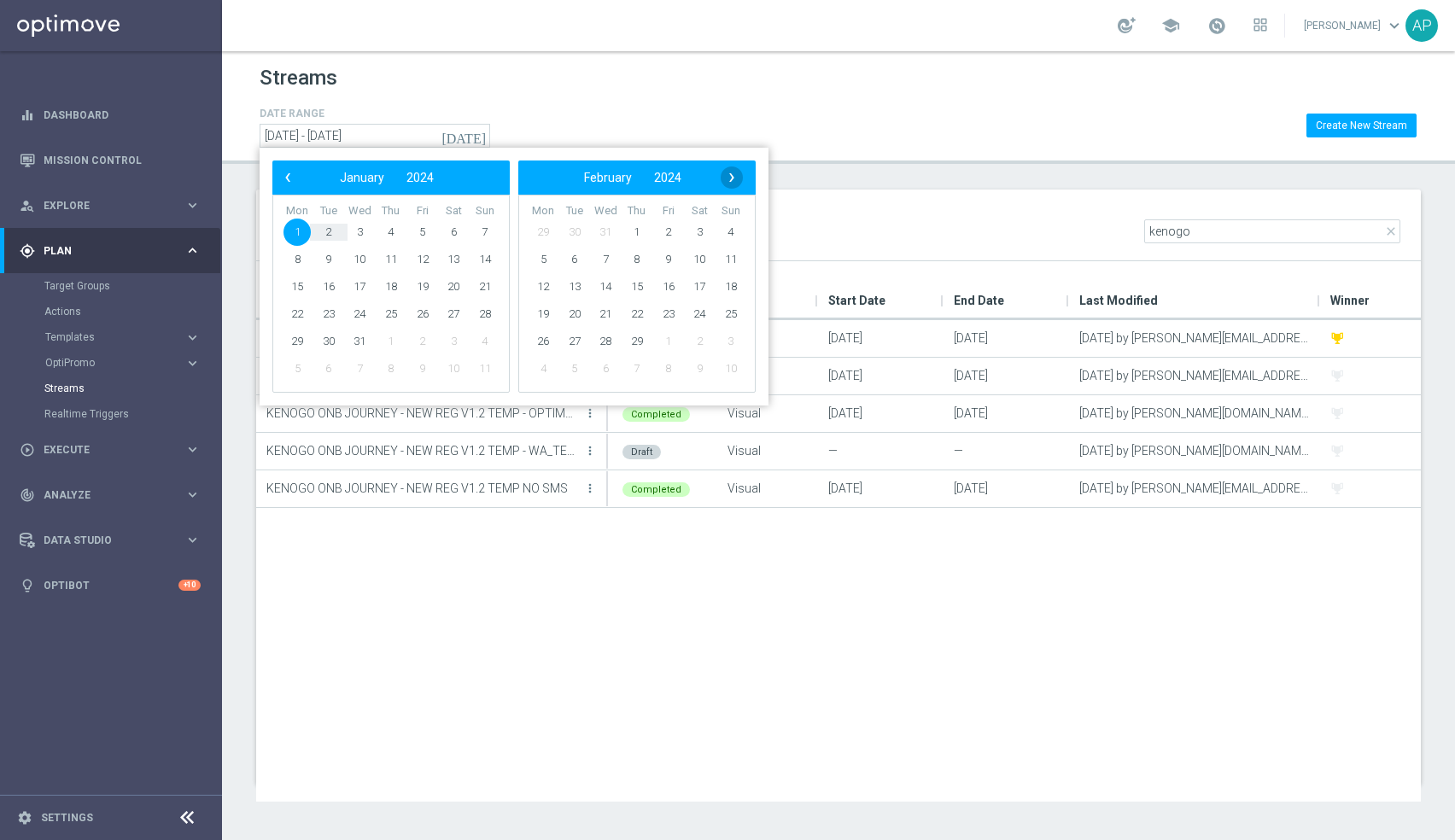
click at [728, 172] on span "›" at bounding box center [731, 177] width 22 height 22
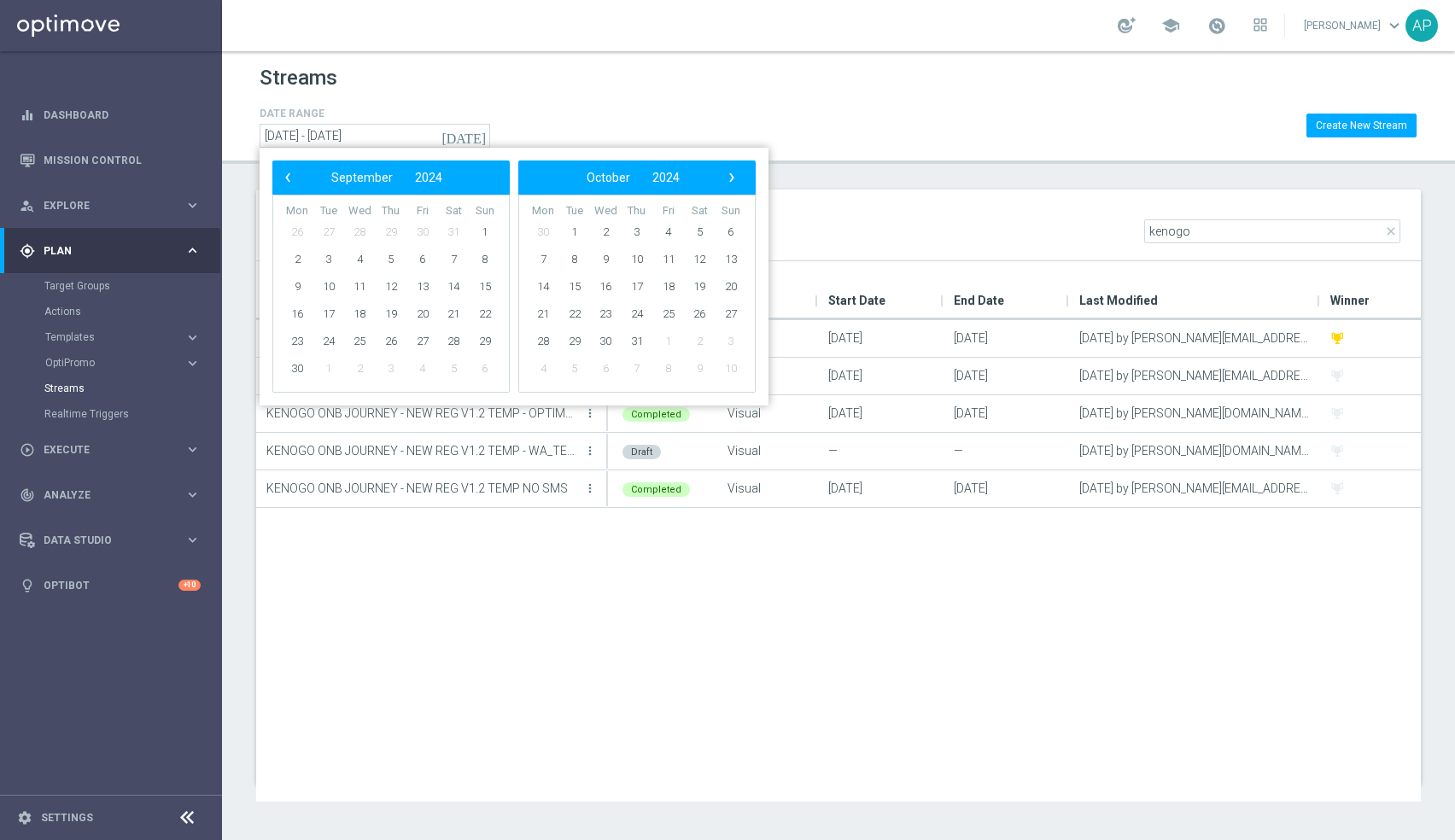
click at [728, 172] on span "›" at bounding box center [731, 177] width 22 height 22
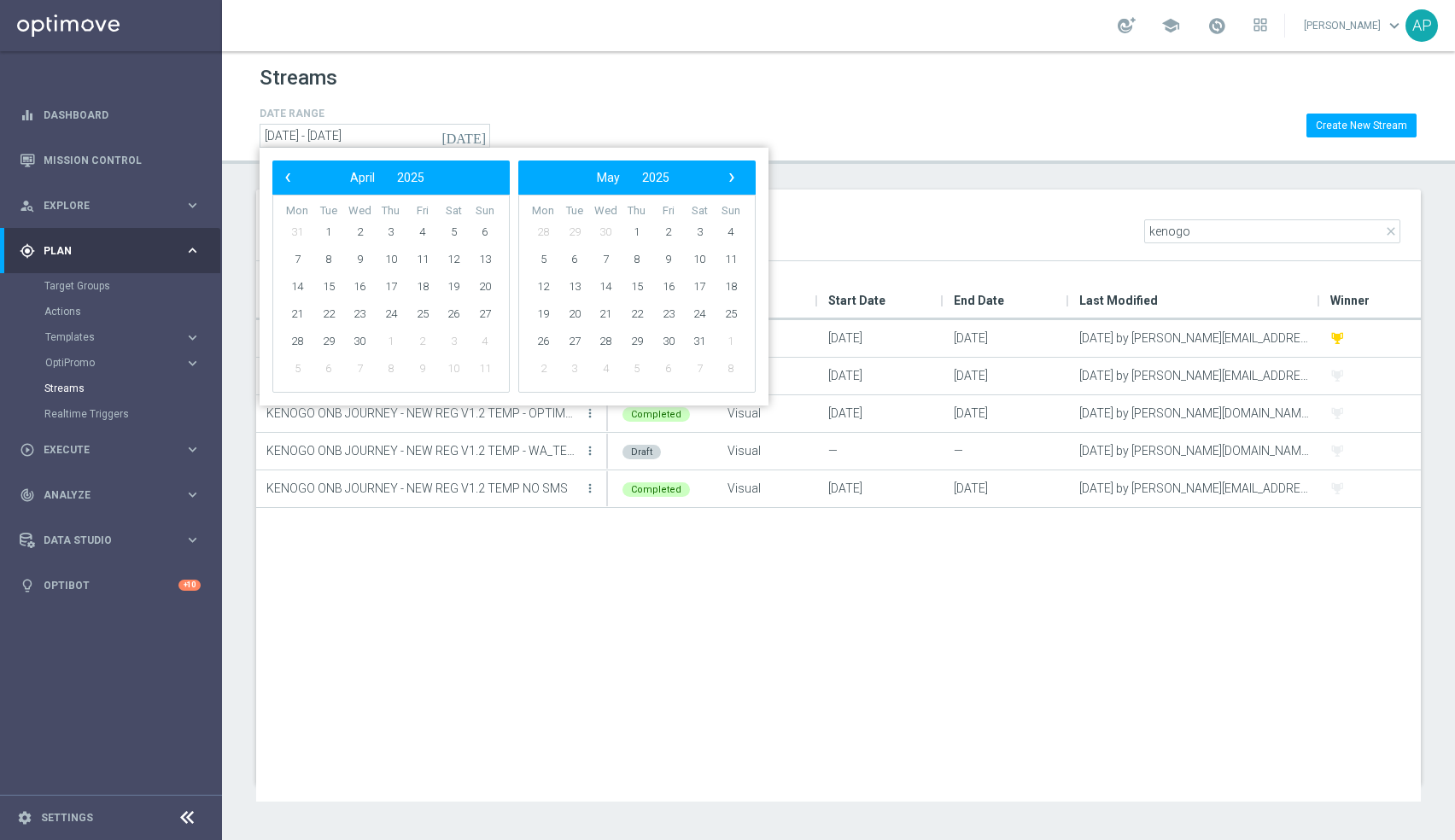
click at [728, 172] on span "›" at bounding box center [731, 177] width 22 height 22
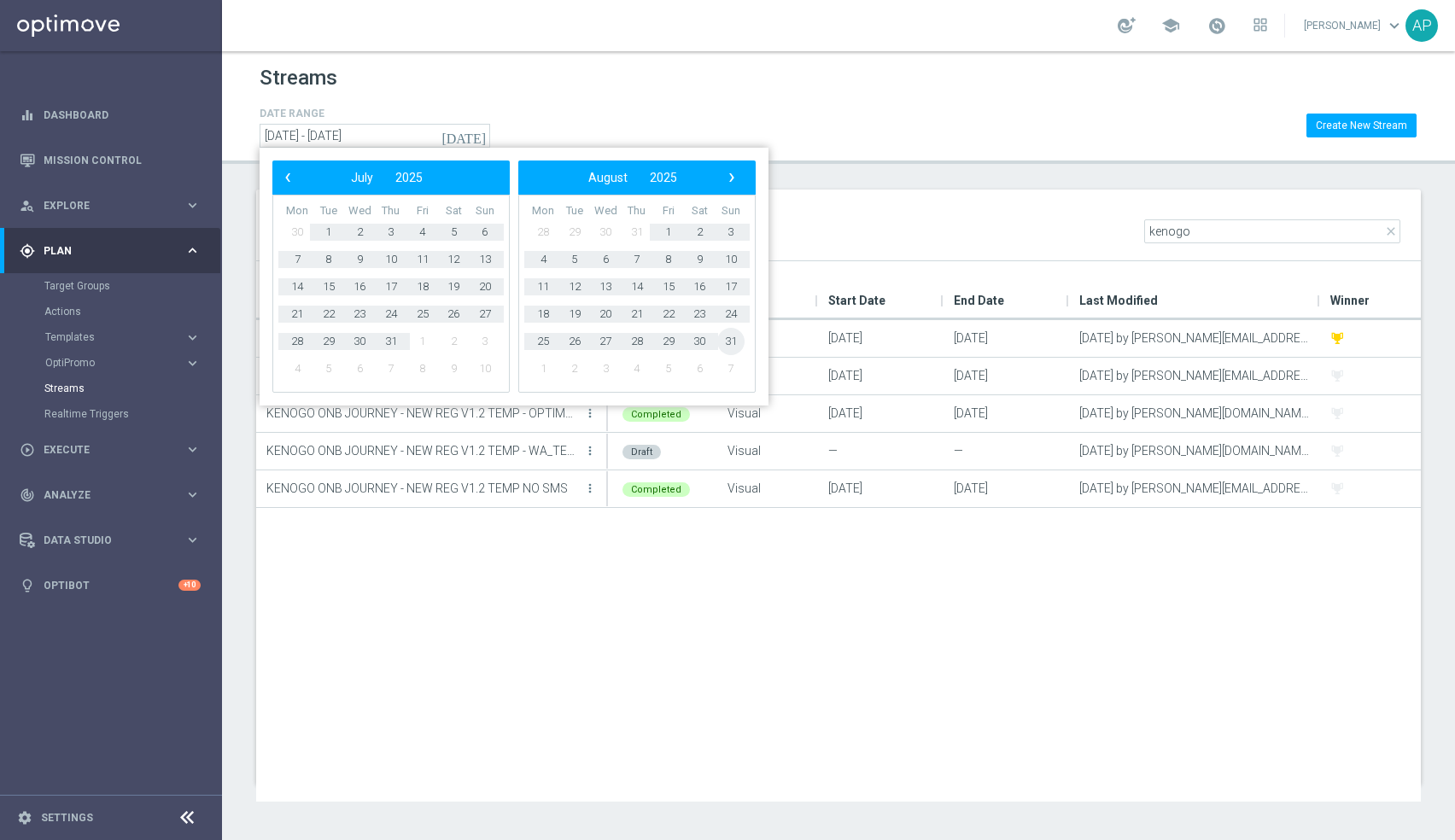
click at [732, 342] on span "31" at bounding box center [730, 341] width 28 height 28
type input "01 Jan 2024 - 31 Aug 2025"
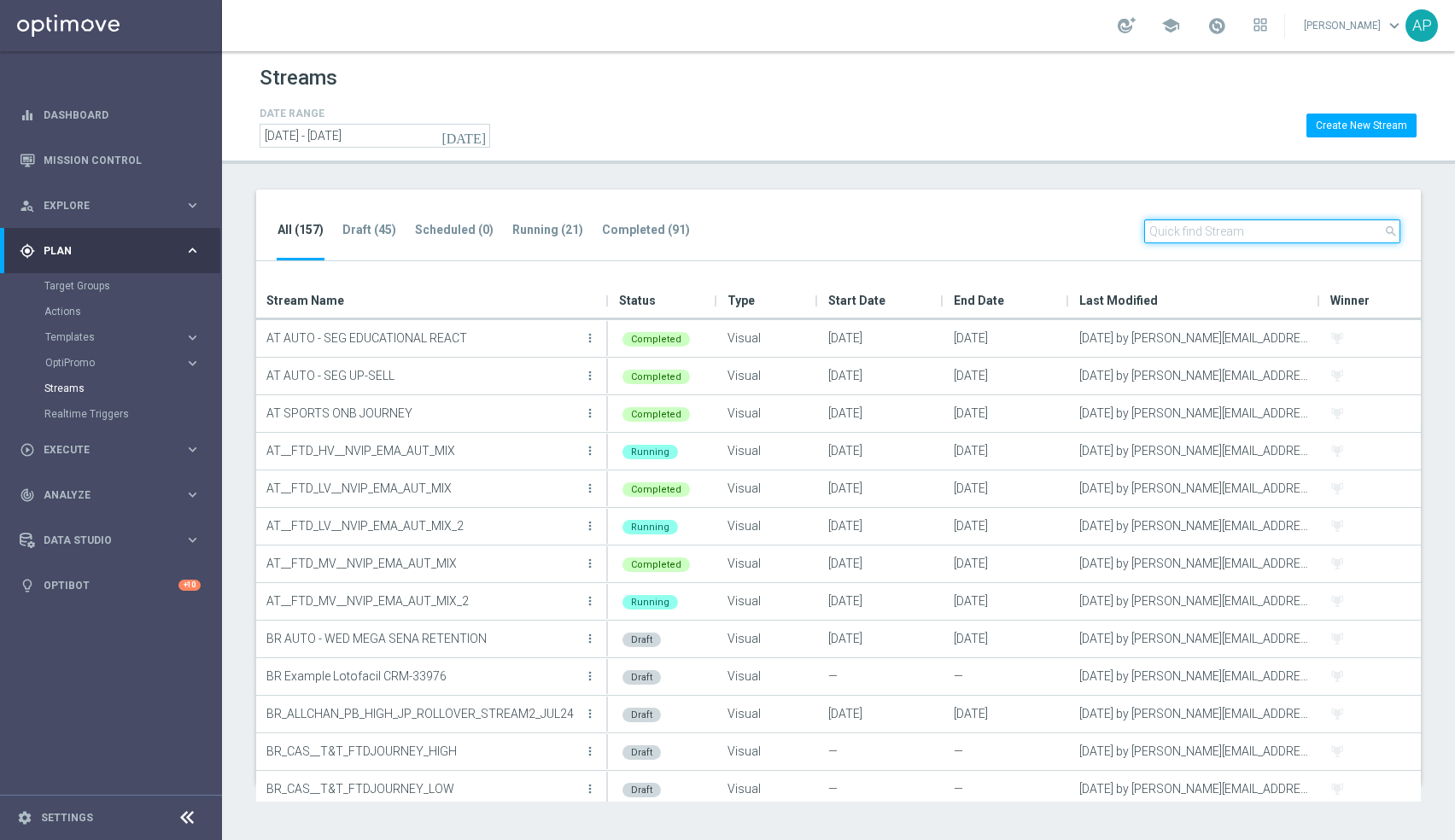
click at [1180, 238] on input "text" at bounding box center [1272, 231] width 256 height 24
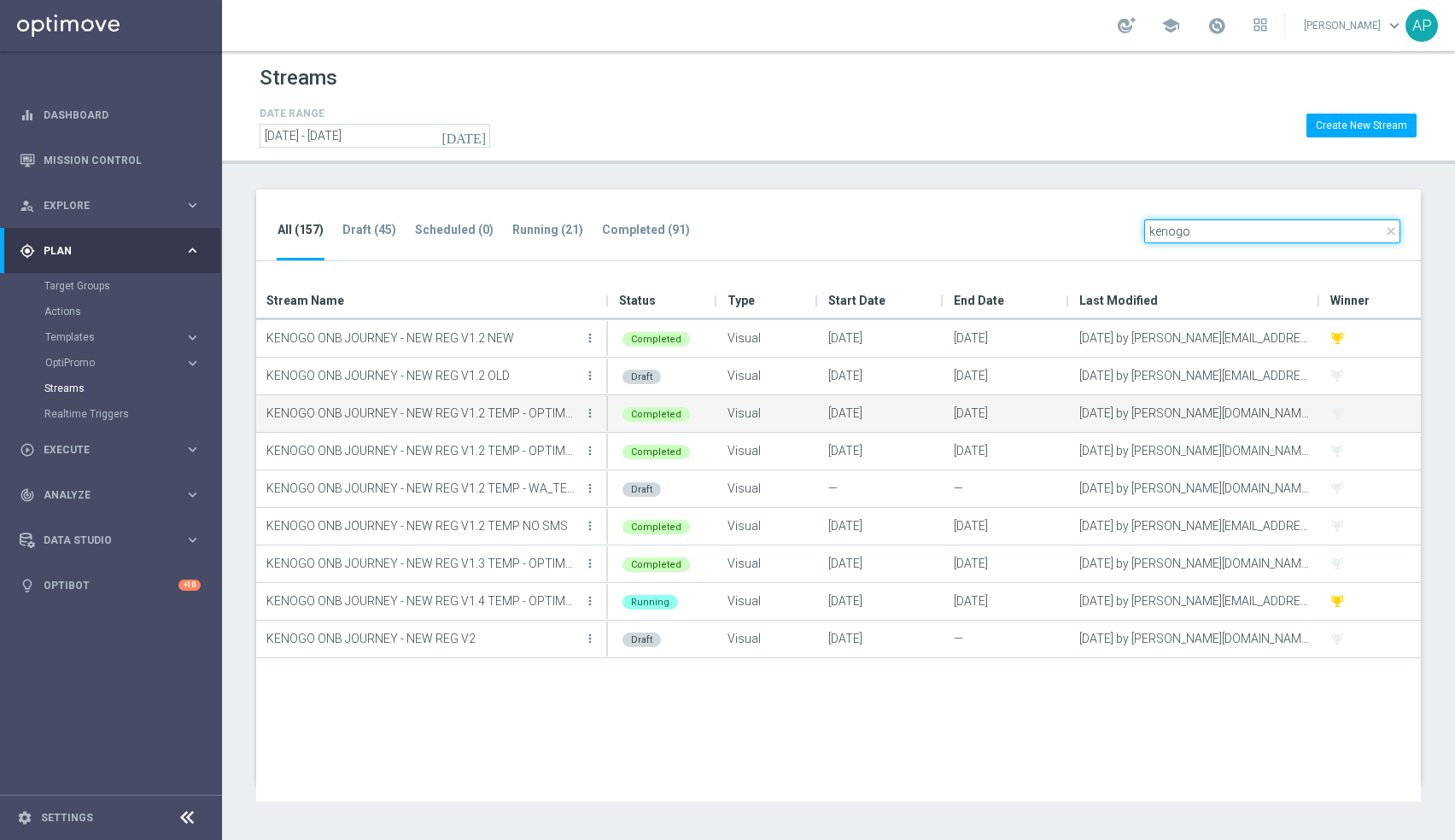
type input "kenogo"
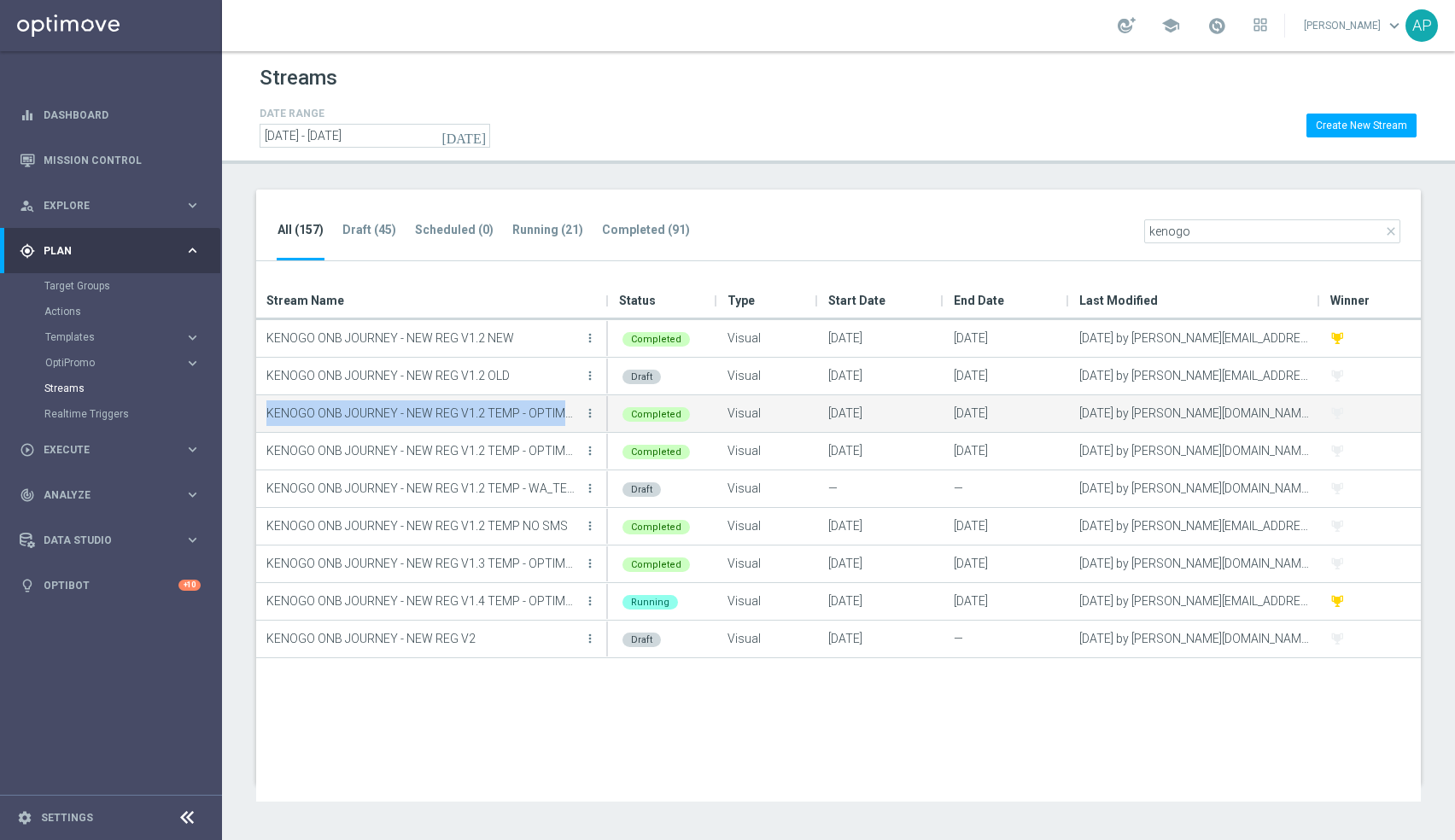
drag, startPoint x: 579, startPoint y: 411, endPoint x: 264, endPoint y: 415, distance: 315.0
click at [264, 415] on div "KENOGO ONB JOURNEY - NEW REG V1.2 TEMP - OPTIMAIL more_vert" at bounding box center [432, 413] width 352 height 36
click at [278, 415] on p "KENOGO ONB JOURNEY - NEW REG V1.2 TEMP - OPTIMAIL" at bounding box center [423, 412] width 313 height 26
drag, startPoint x: 266, startPoint y: 413, endPoint x: 515, endPoint y: 409, distance: 249.0
click at [515, 409] on p "KENOGO ONB JOURNEY - NEW REG V1.2 TEMP - OPTIMAIL" at bounding box center [423, 412] width 313 height 26
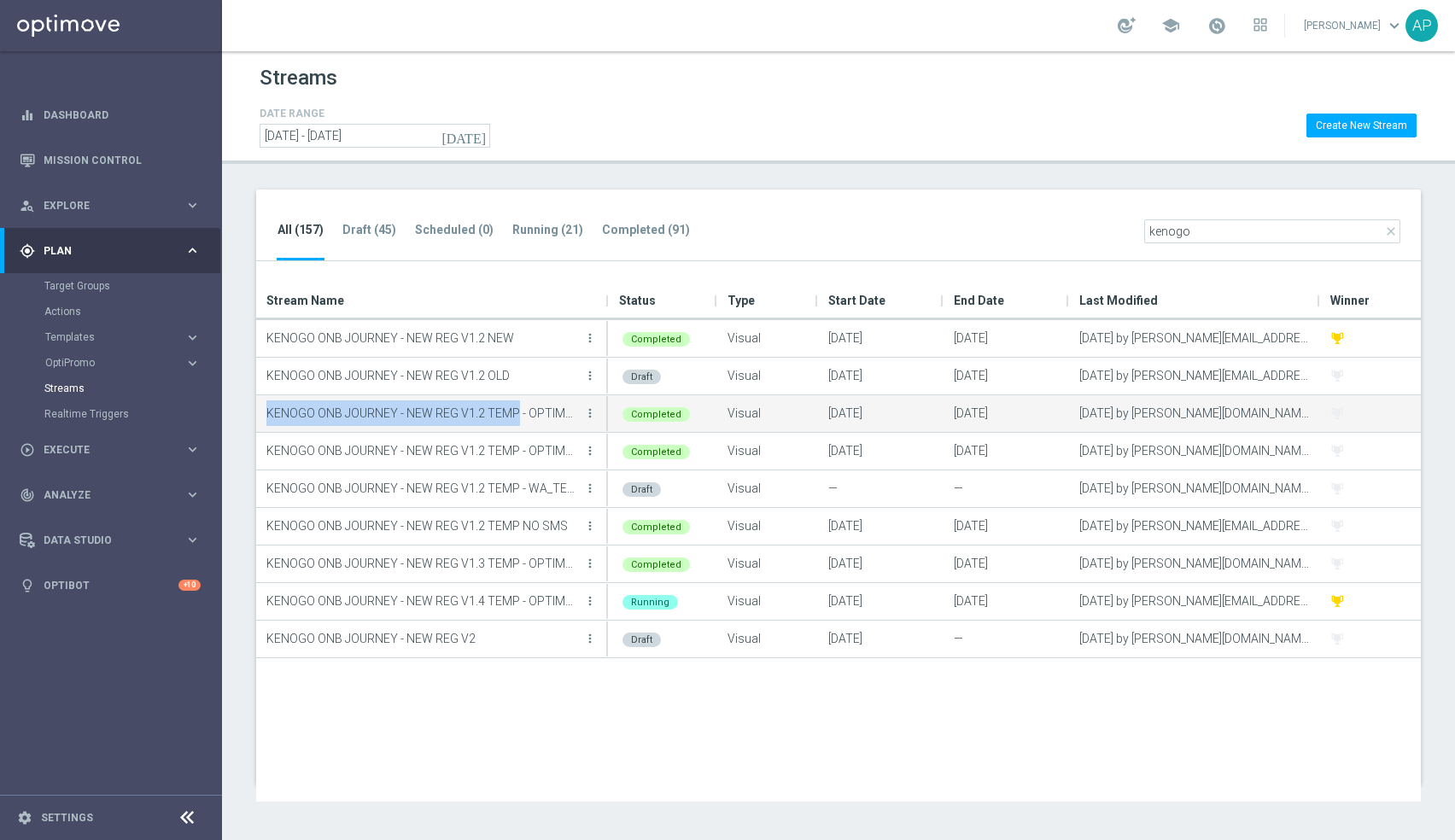
copy p "KENOGO ONB JOURNEY - NEW REG V1.2 TEMP"
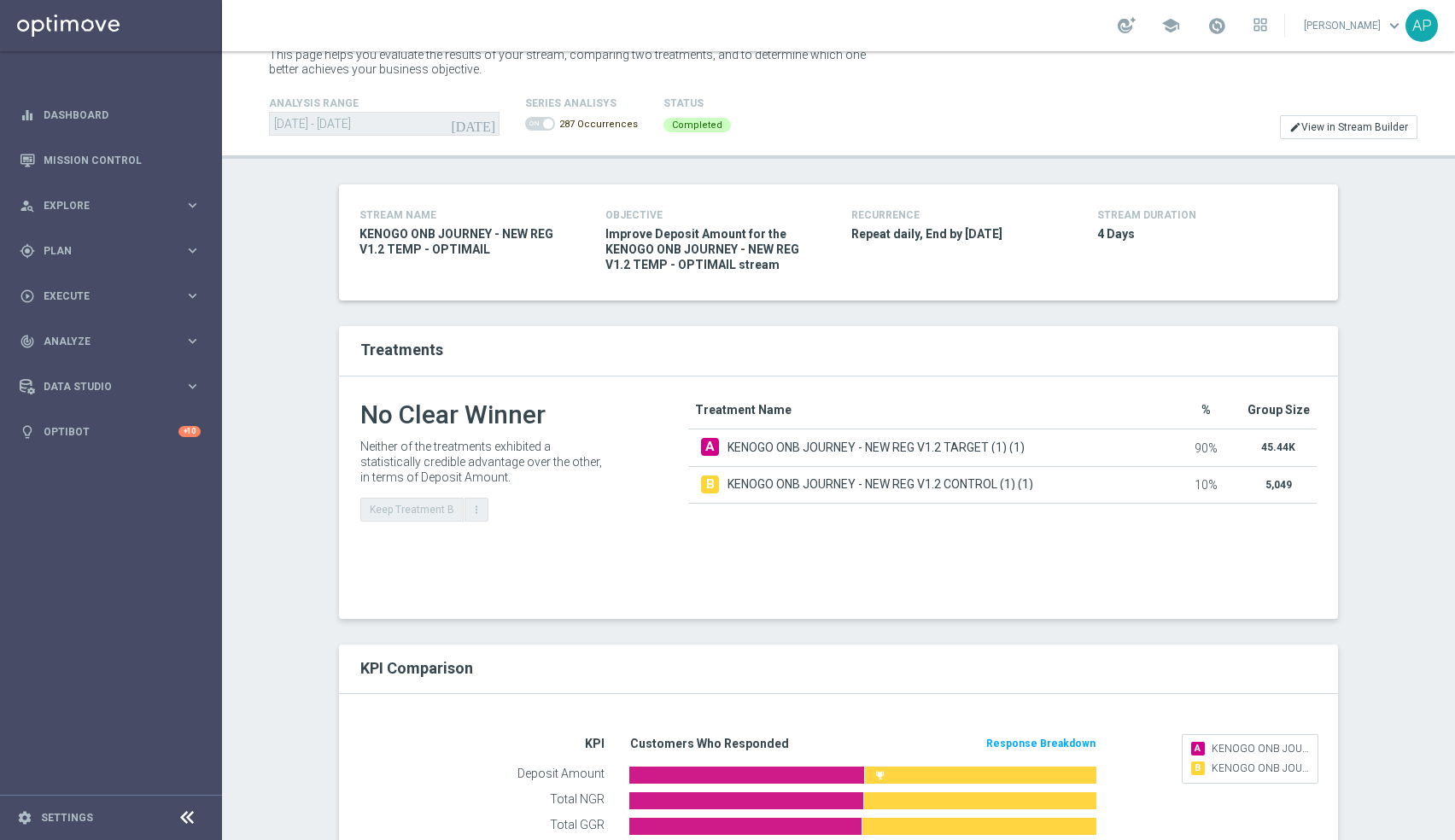
scroll to position [35, 0]
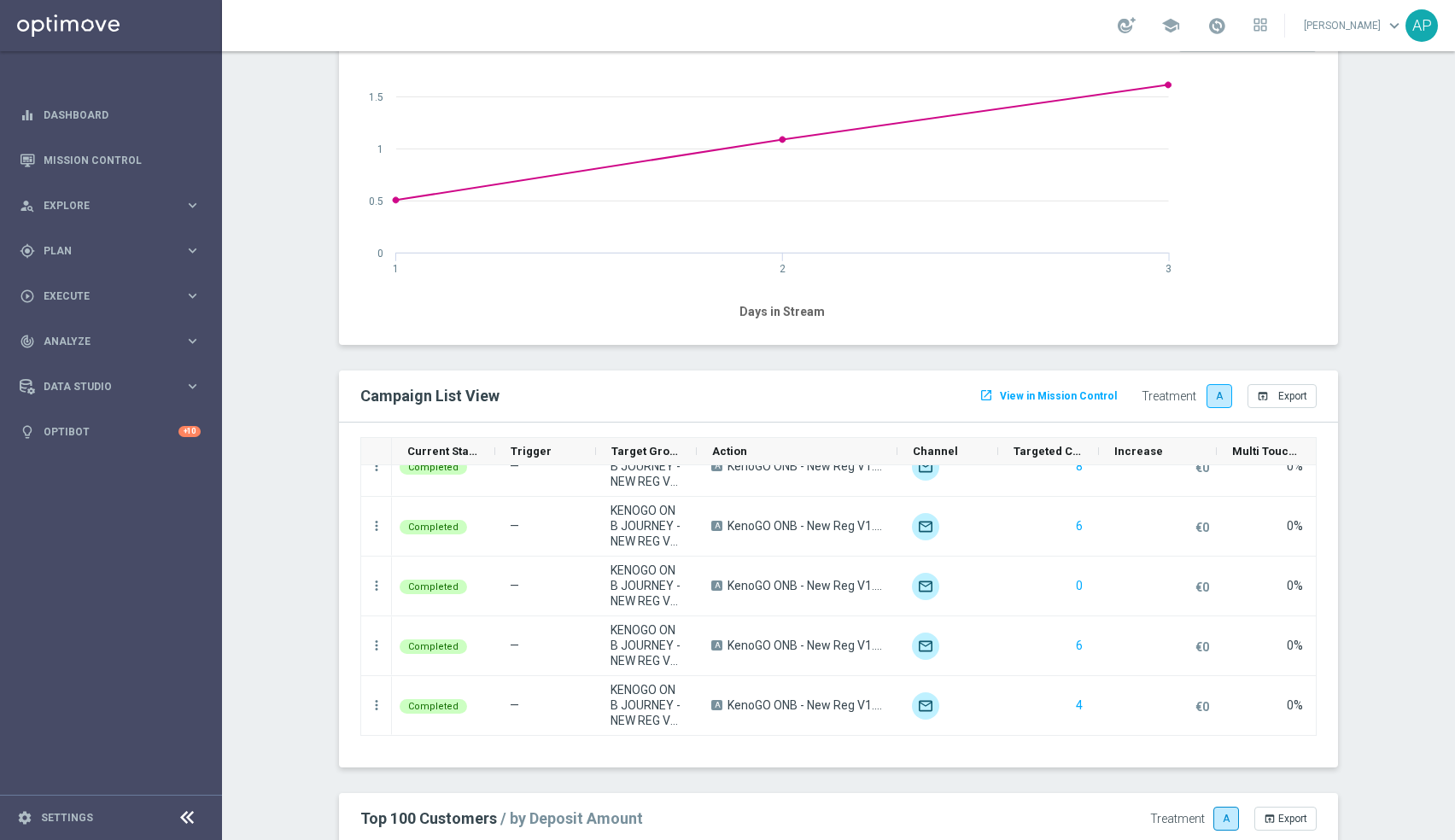
scroll to position [1291, 0]
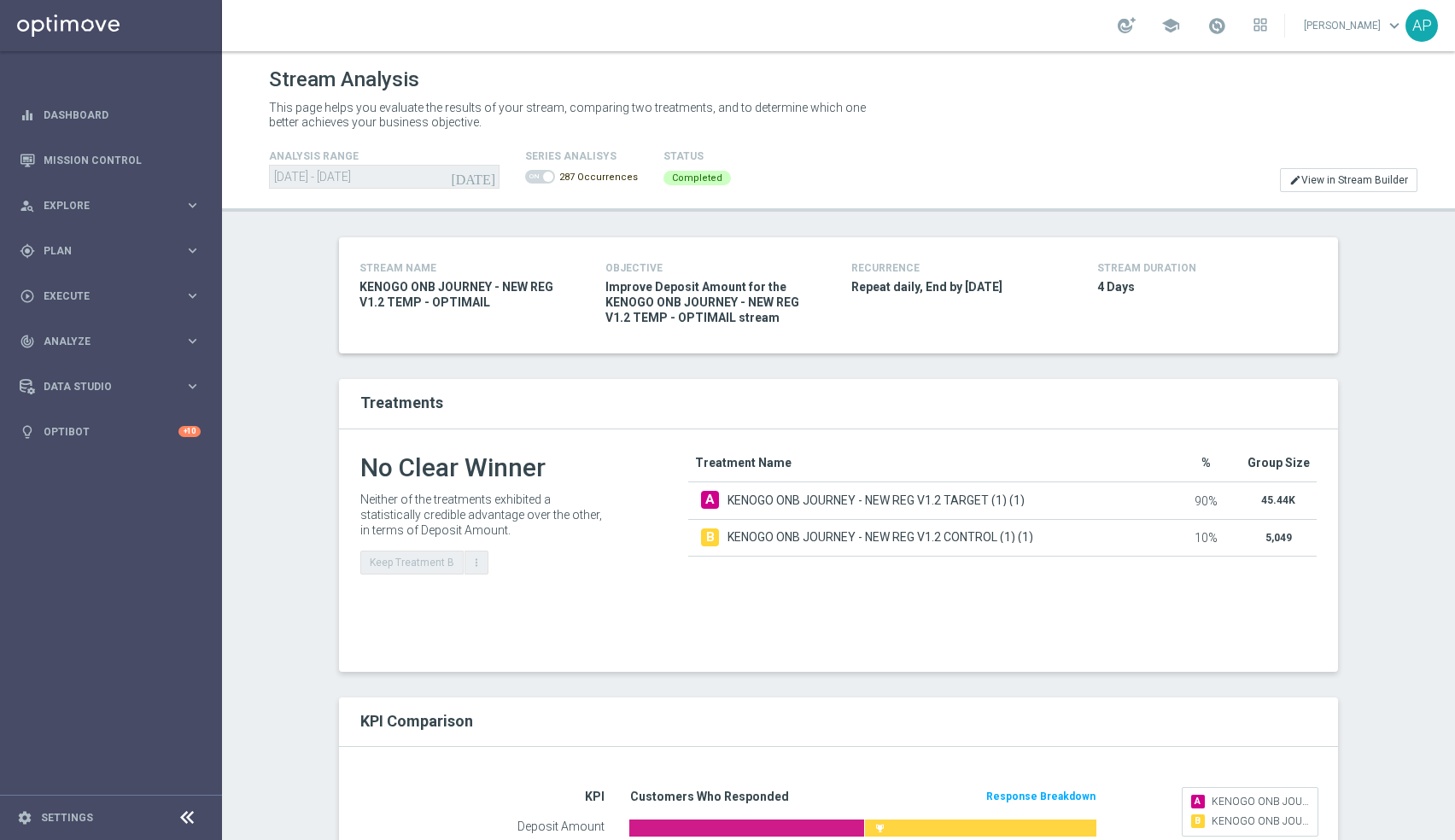
click at [461, 179] on div "today 30 Aug 2024 - 12 Jun 2025" at bounding box center [384, 177] width 230 height 24
click at [547, 178] on span at bounding box center [548, 177] width 11 height 10
click at [540, 188] on div "SERIES ANALISYS 287 Occurrences" at bounding box center [581, 169] width 113 height 46
click at [538, 174] on span at bounding box center [539, 177] width 30 height 13
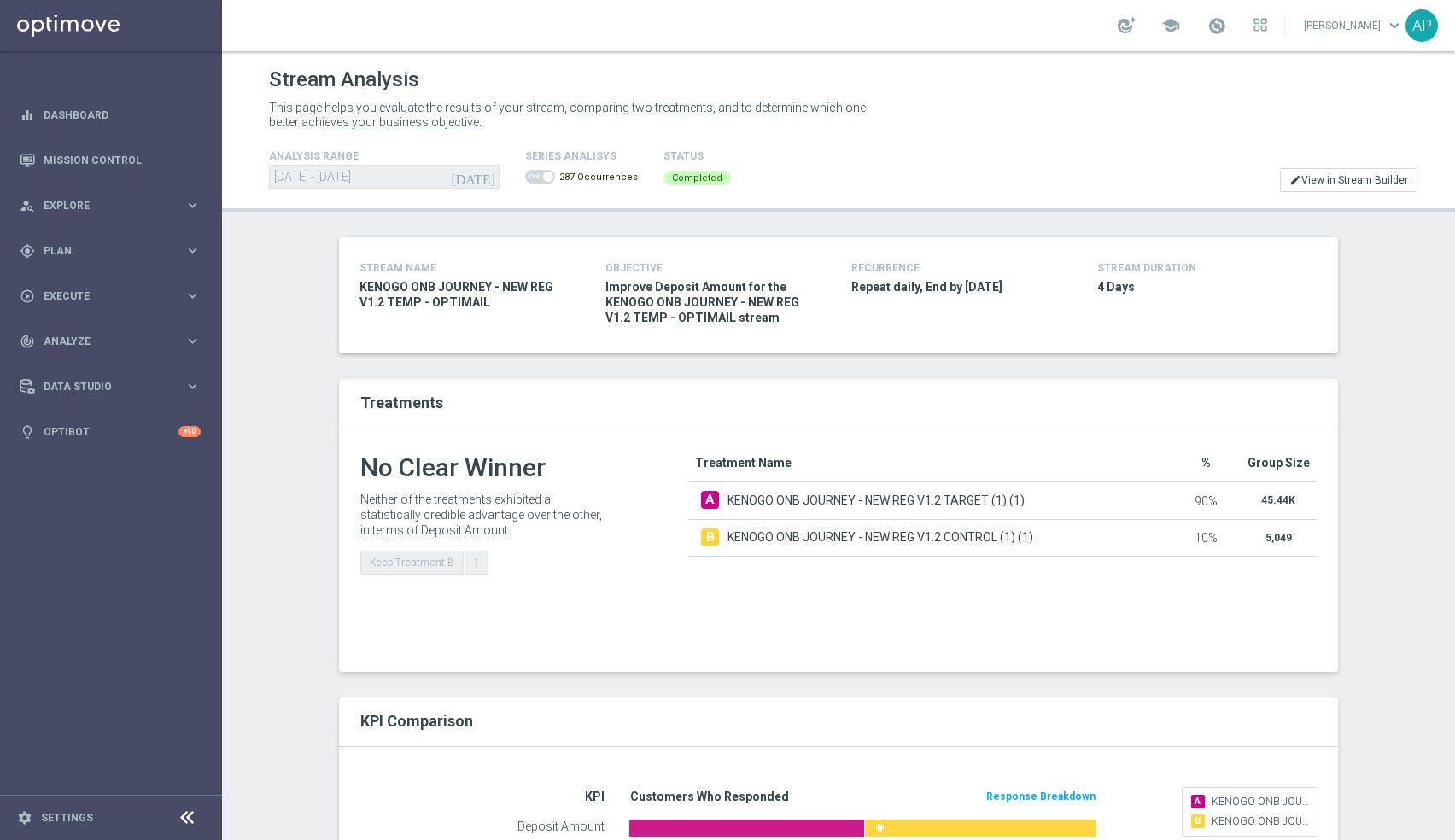
click at [538, 174] on span at bounding box center [539, 177] width 30 height 13
